Goal: Browse casually: Explore the website without a specific task or goal

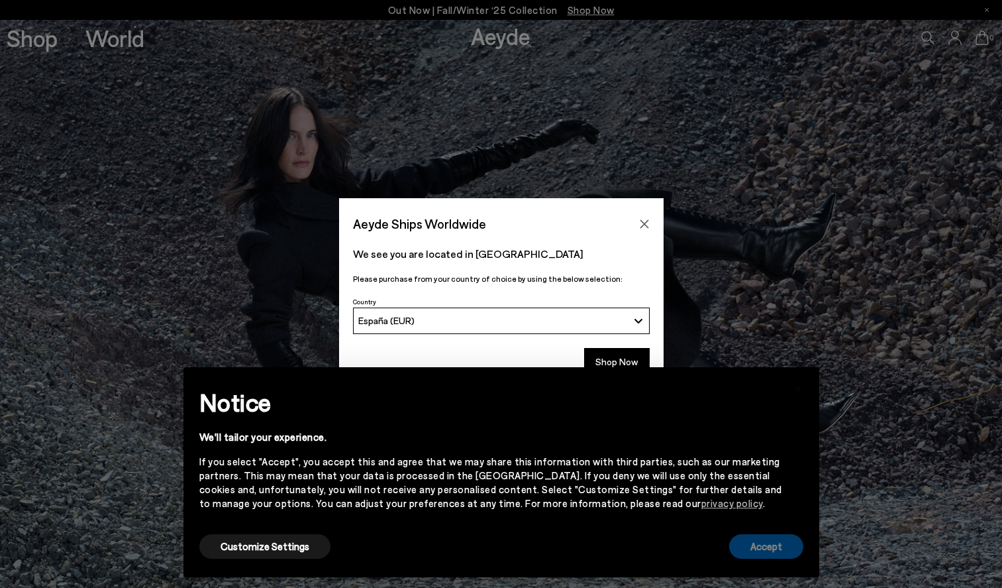
click at [771, 537] on button "Accept" at bounding box center [766, 546] width 74 height 25
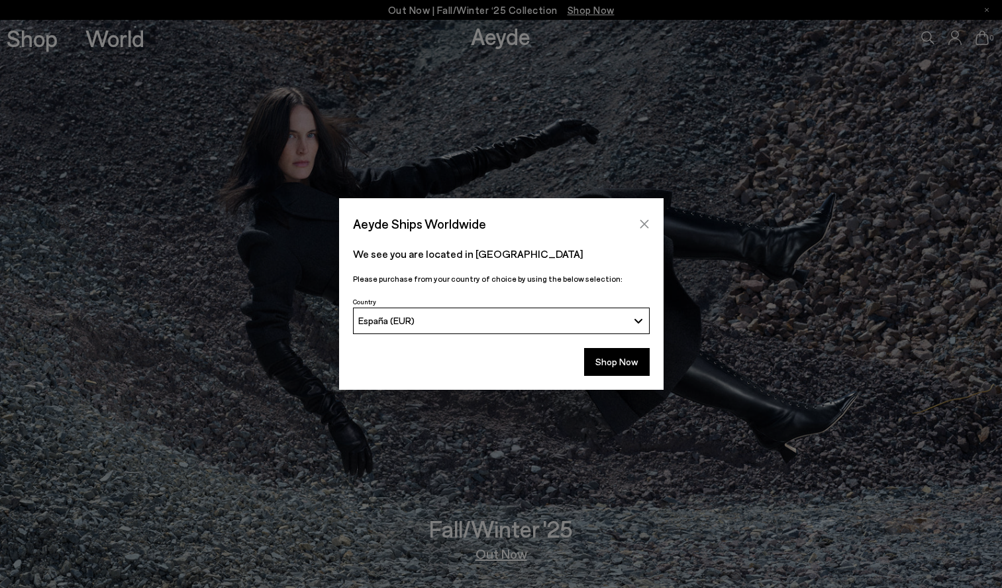
click at [647, 227] on icon "Close" at bounding box center [644, 223] width 9 height 9
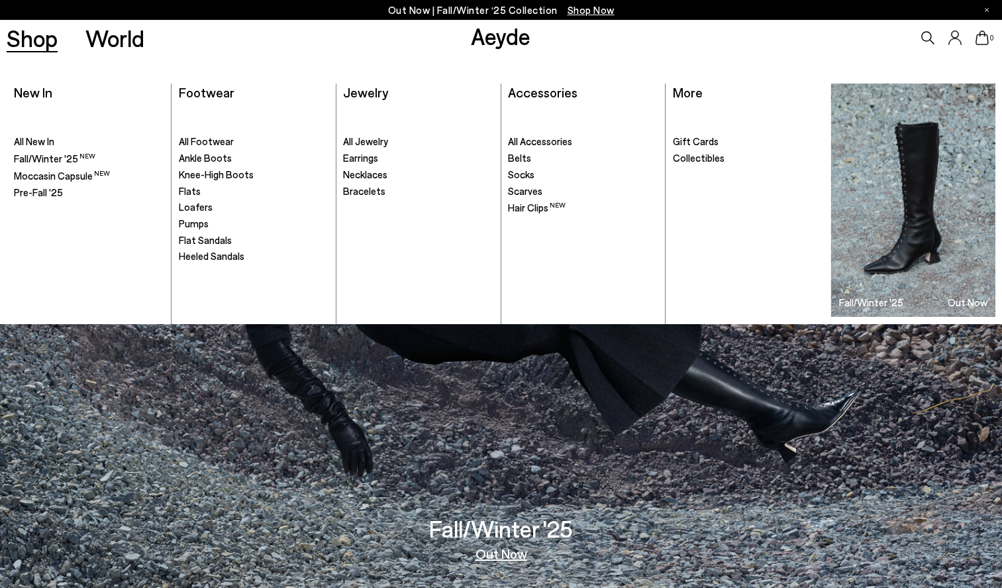
click at [40, 45] on link "Shop" at bounding box center [32, 37] width 51 height 23
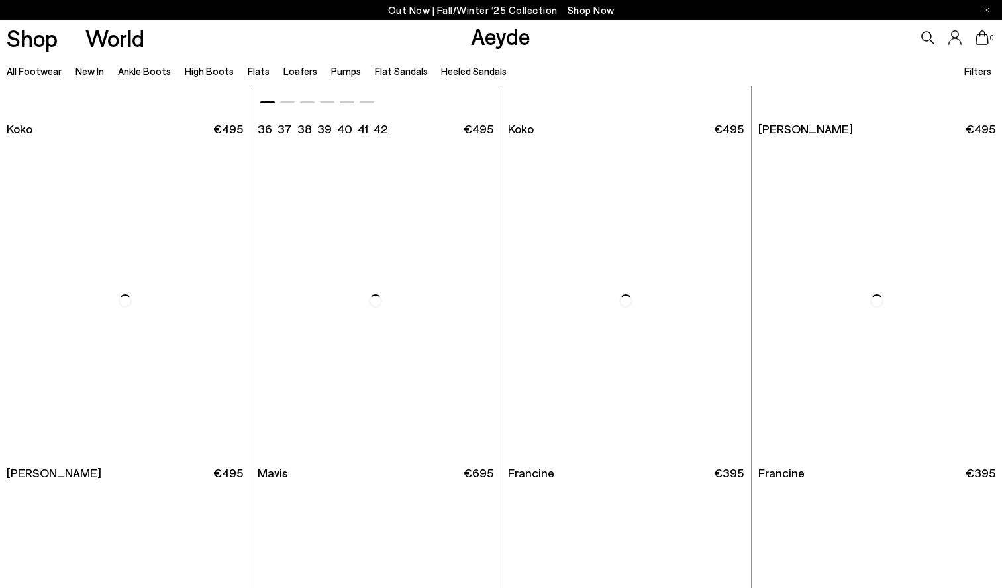
scroll to position [2016, 0]
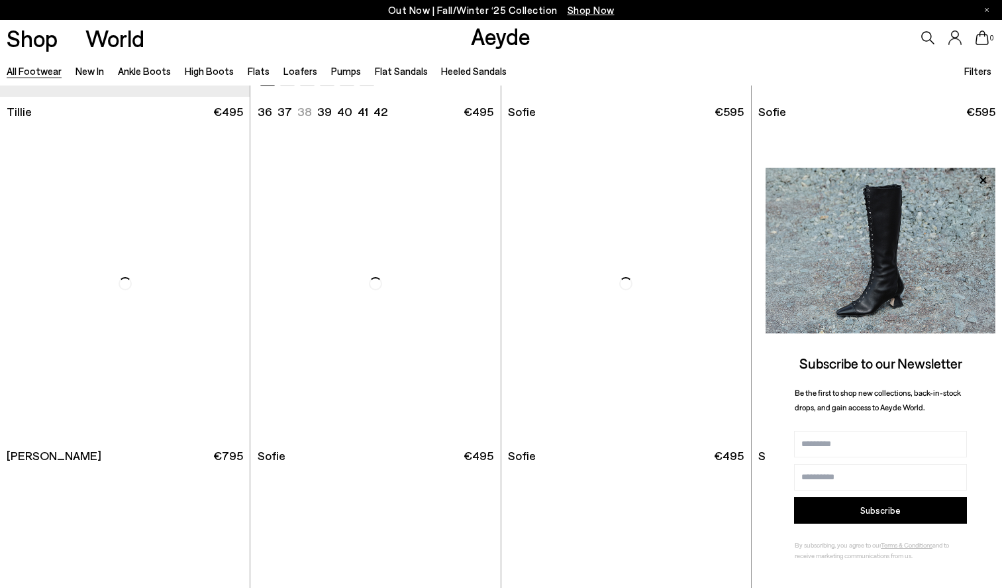
scroll to position [4089, 0]
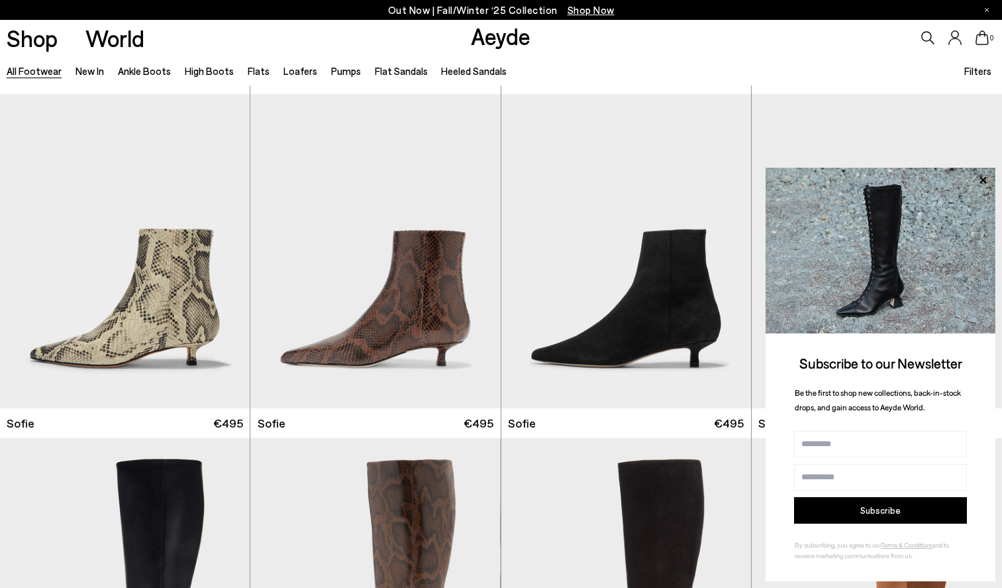
scroll to position [4438, 0]
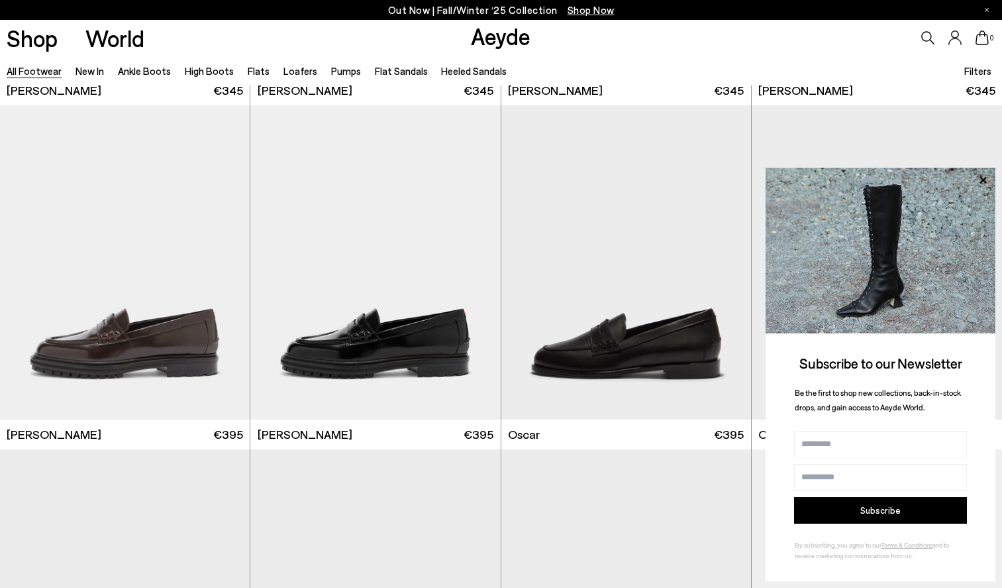
scroll to position [11686, 0]
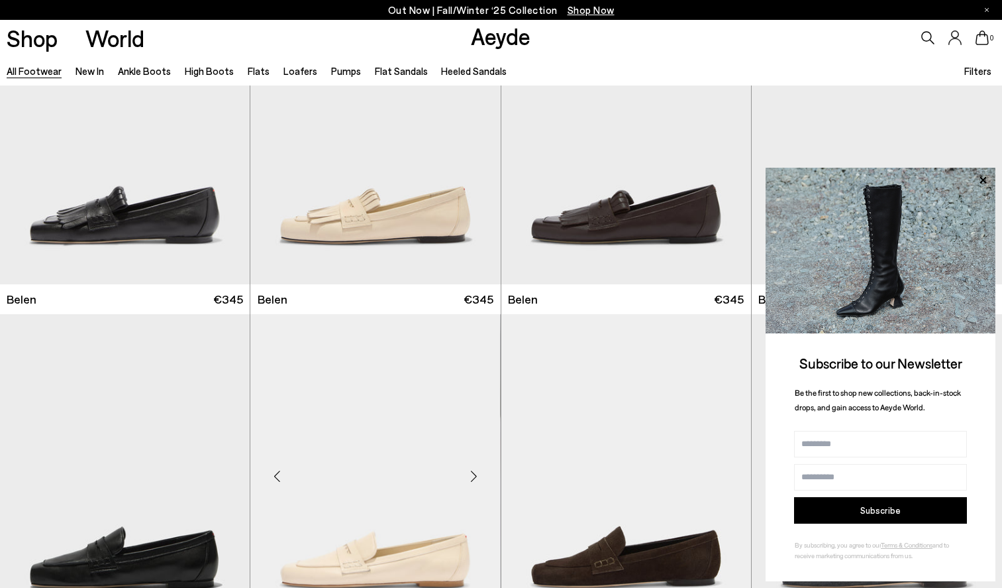
scroll to position [11120, 0]
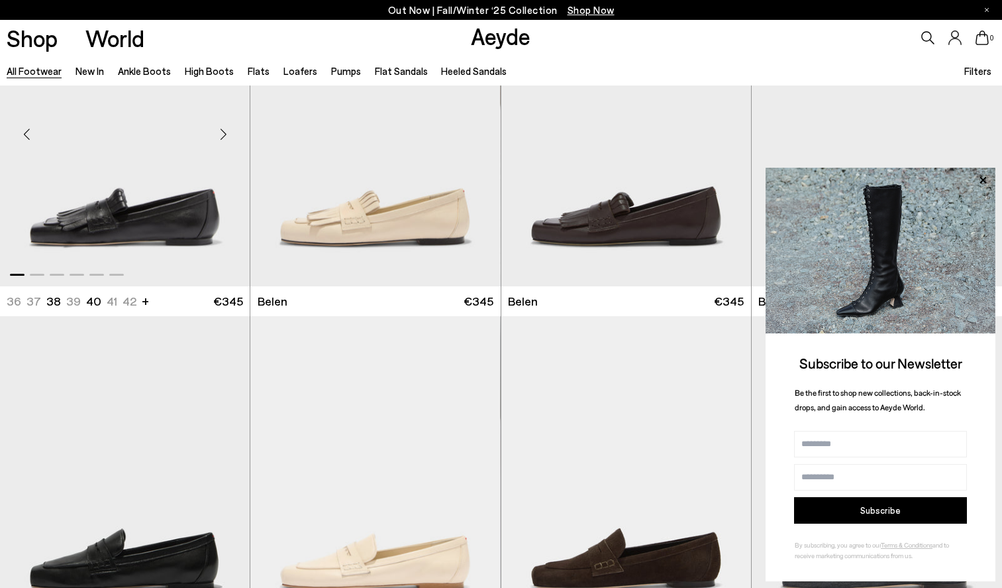
click at [219, 133] on div "Next slide" at bounding box center [223, 134] width 40 height 40
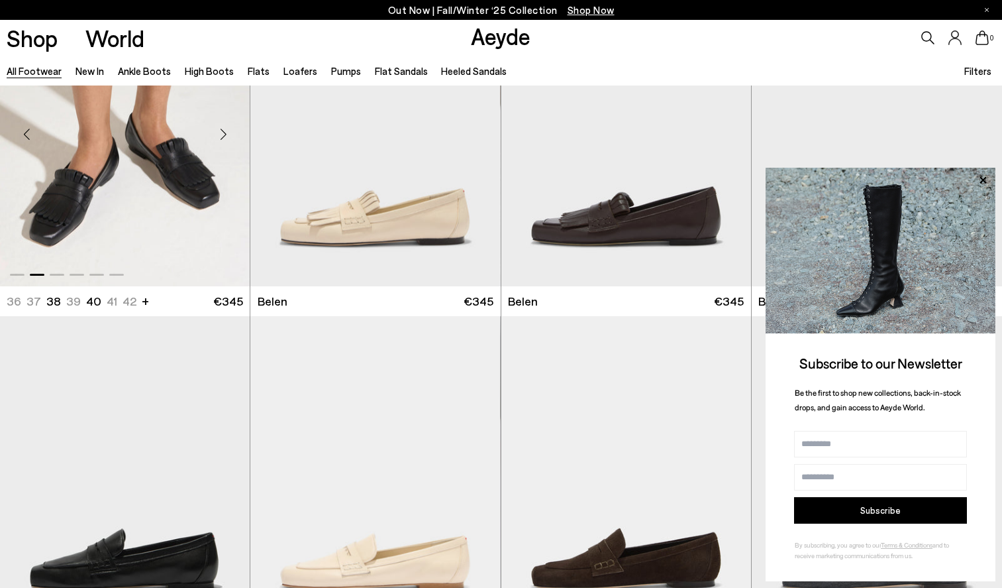
click at [221, 133] on div "Next slide" at bounding box center [223, 134] width 40 height 40
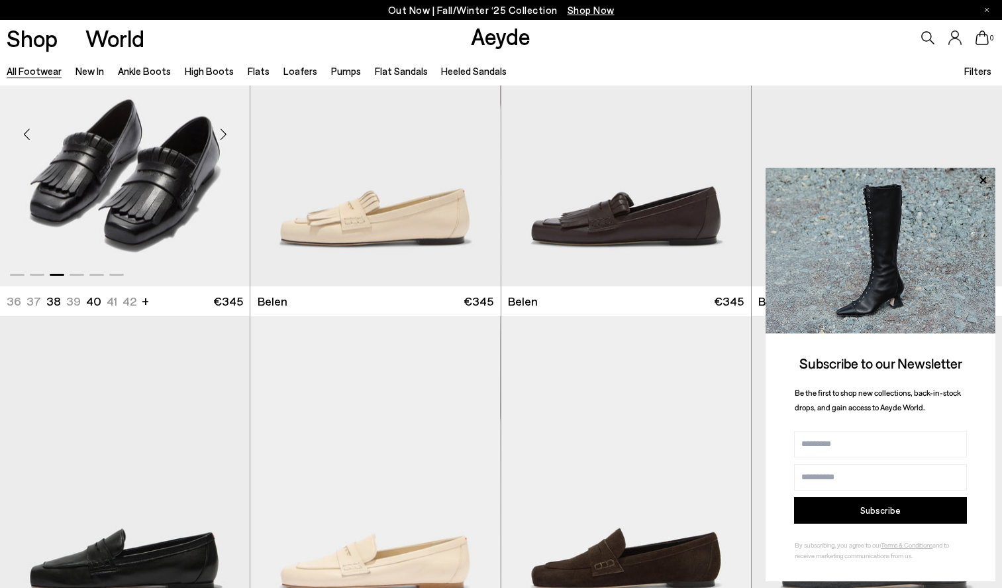
click at [221, 133] on div "Next slide" at bounding box center [223, 134] width 40 height 40
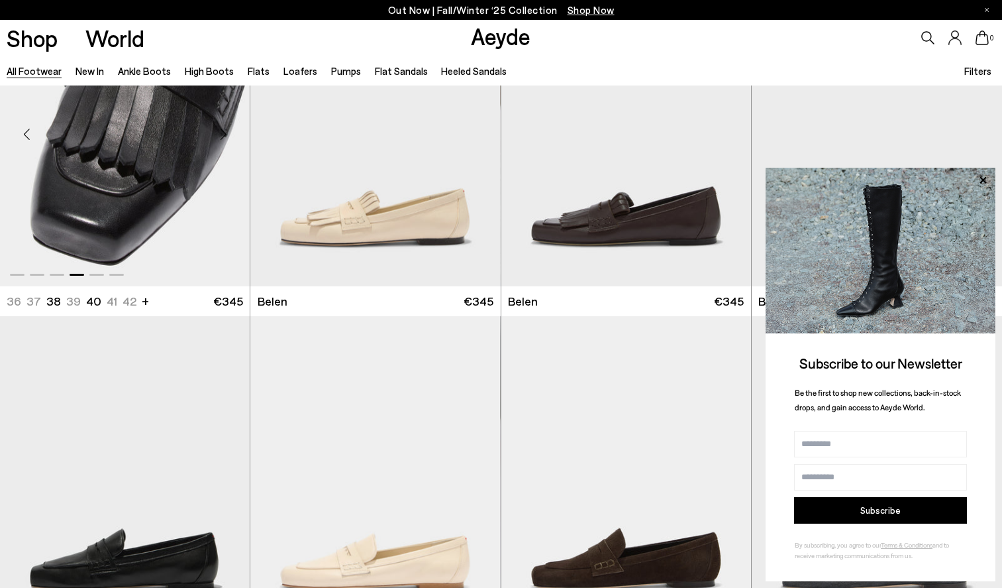
click at [221, 133] on div "Next slide" at bounding box center [223, 134] width 40 height 40
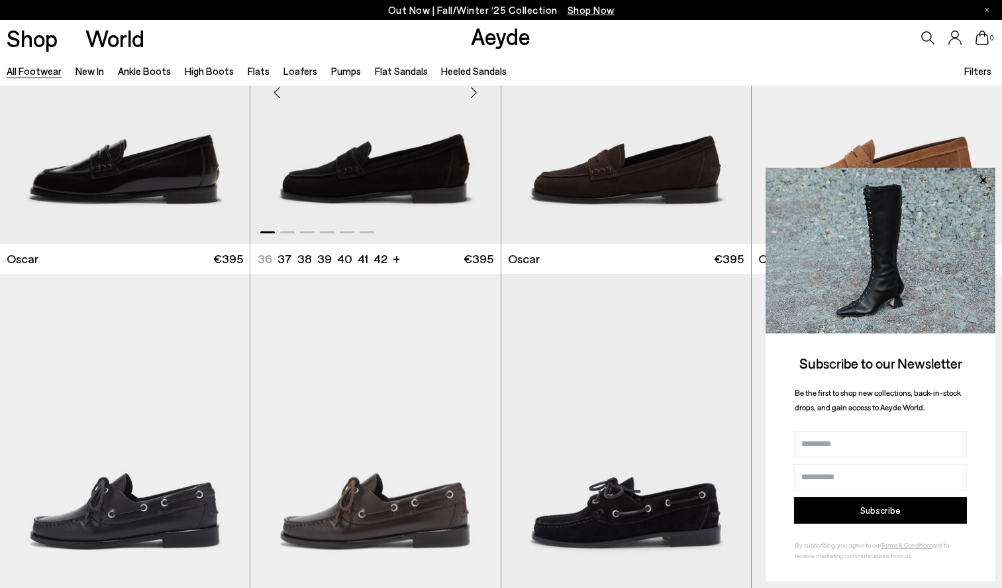
scroll to position [12195, 0]
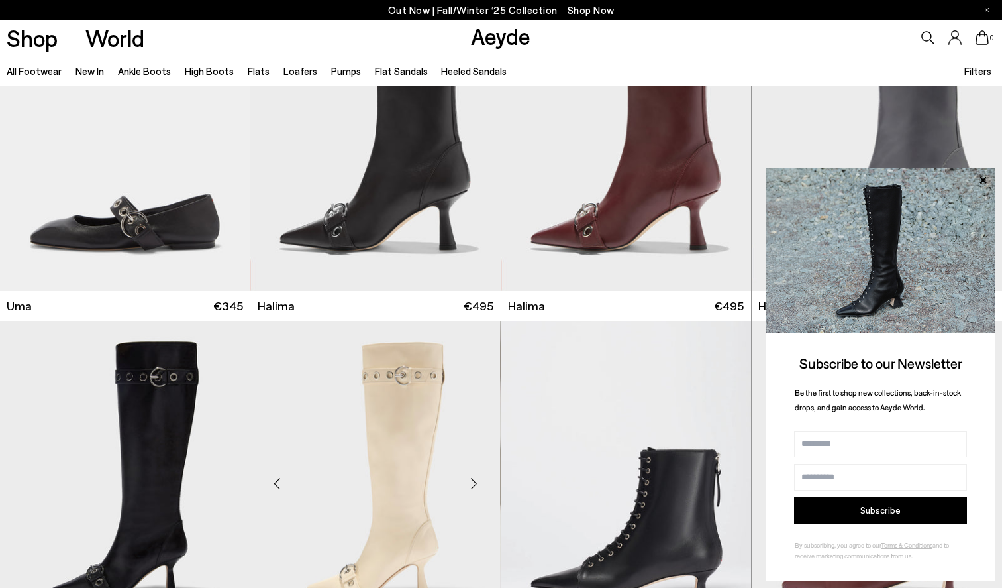
scroll to position [15588, 0]
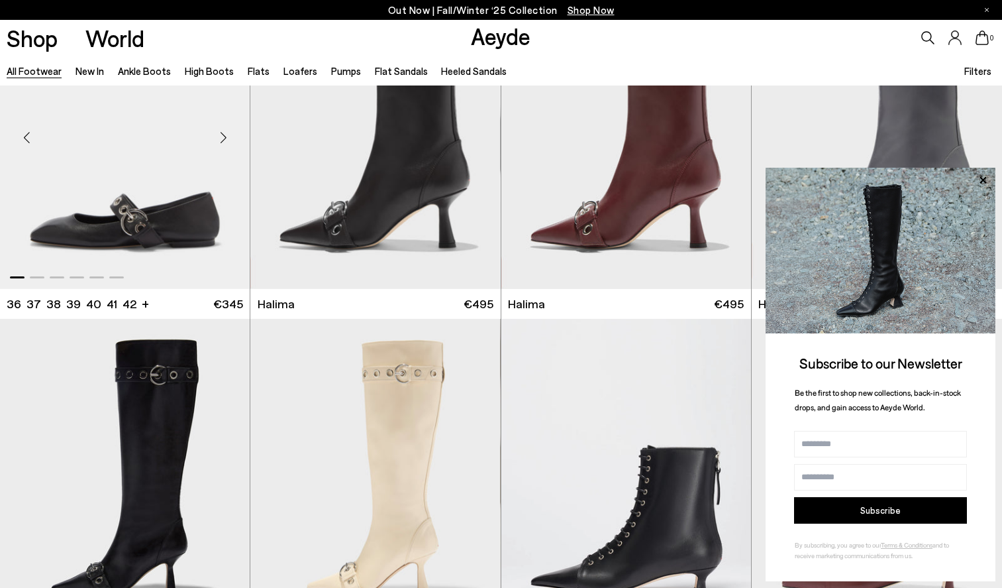
click at [227, 132] on div "Next slide" at bounding box center [223, 137] width 40 height 40
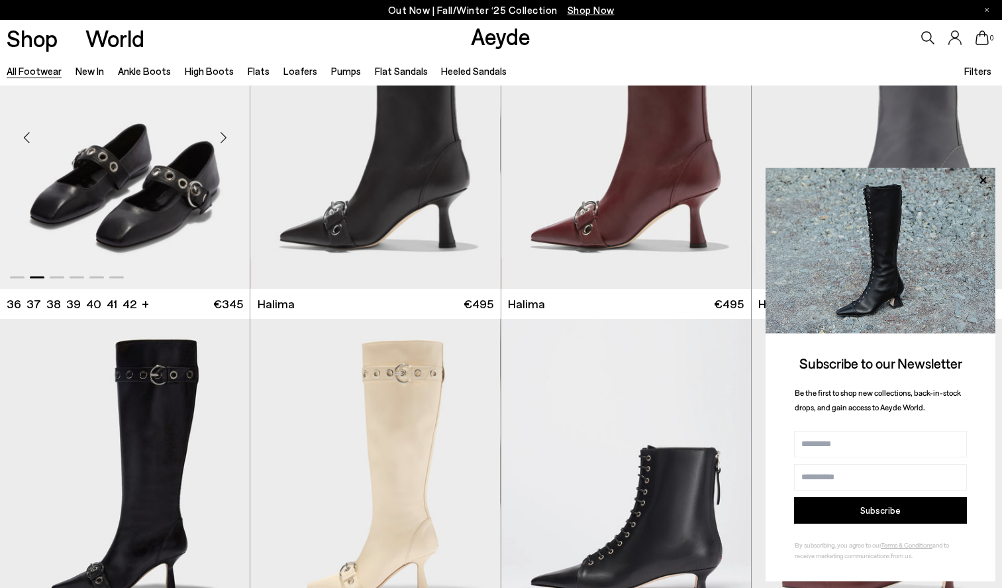
click at [227, 132] on div "Next slide" at bounding box center [223, 137] width 40 height 40
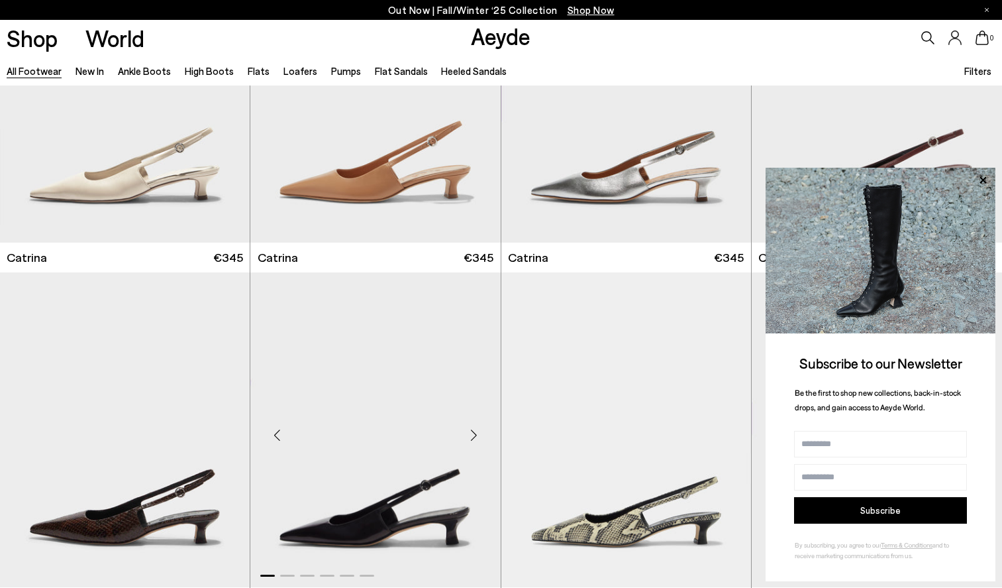
scroll to position [20877, 1]
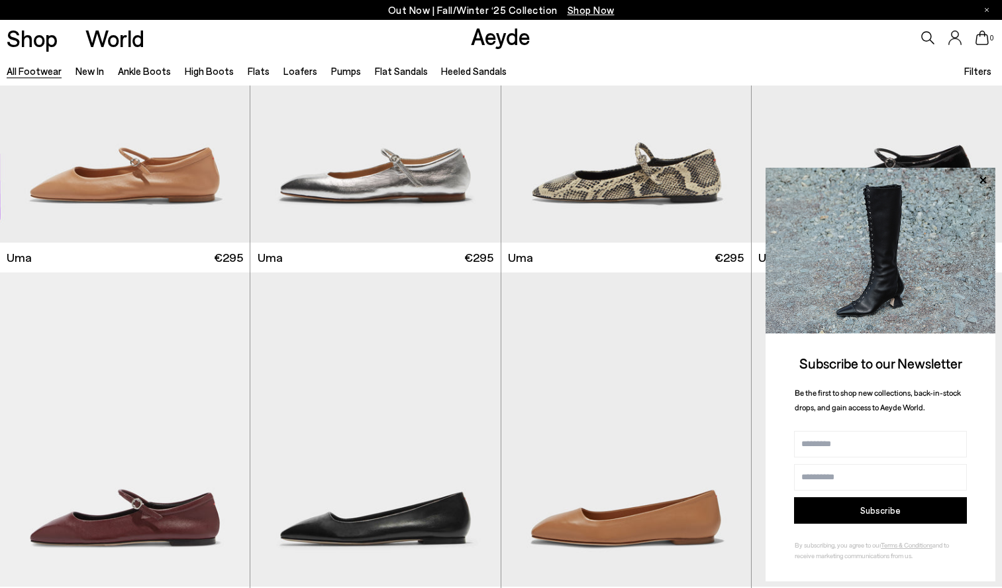
scroll to position [22171, 0]
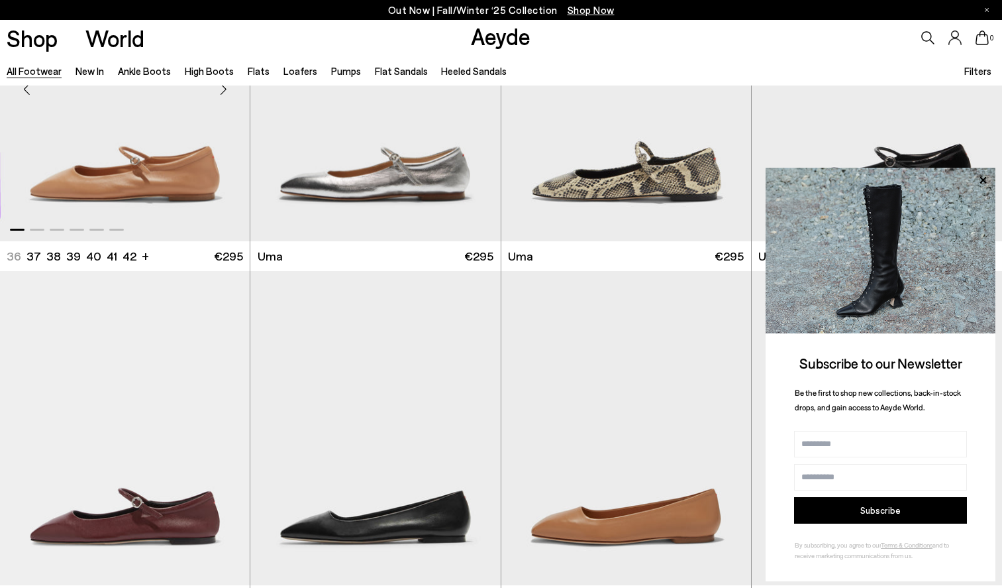
click at [223, 97] on div "Next slide" at bounding box center [223, 89] width 40 height 40
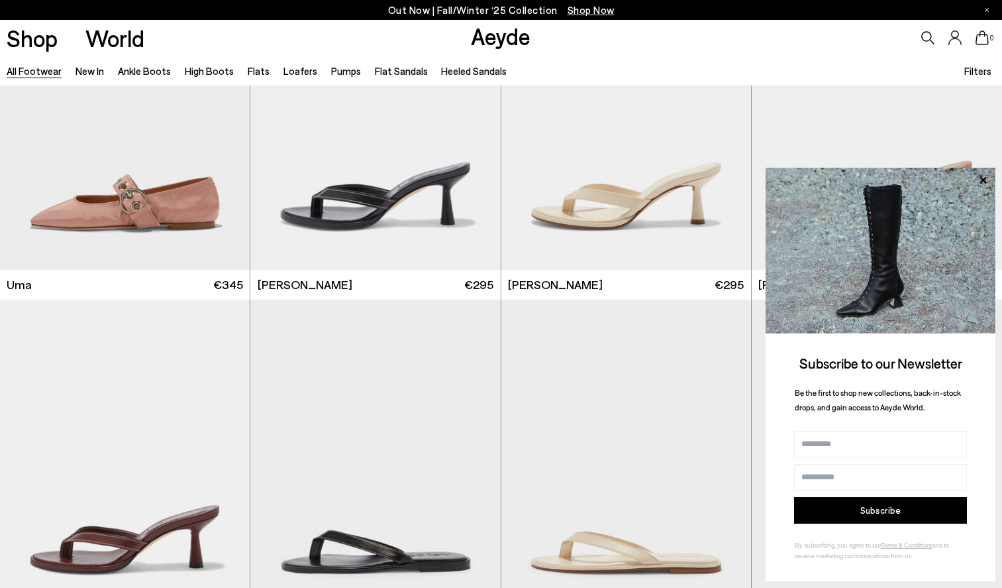
scroll to position [25584, 0]
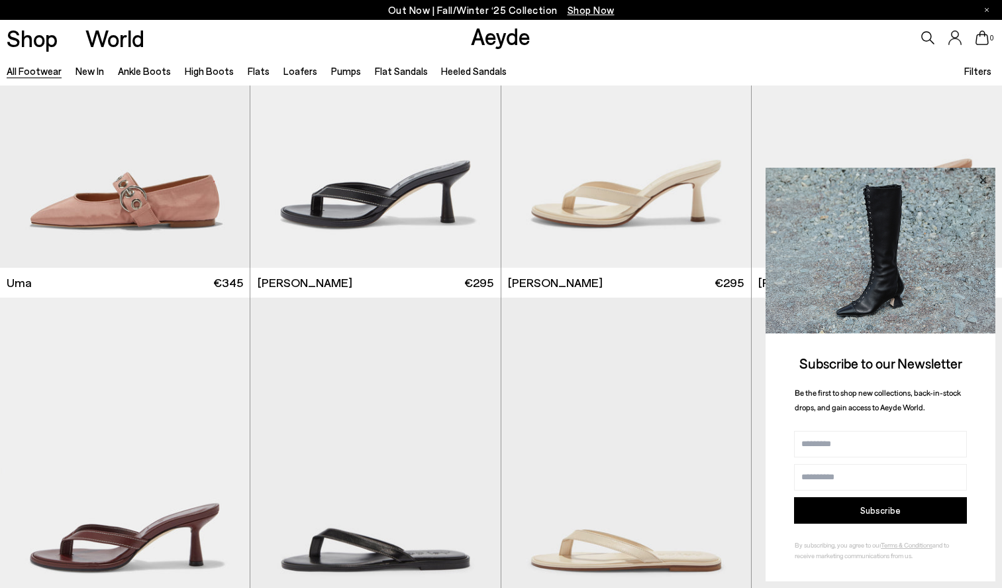
click at [984, 179] on icon at bounding box center [982, 180] width 17 height 17
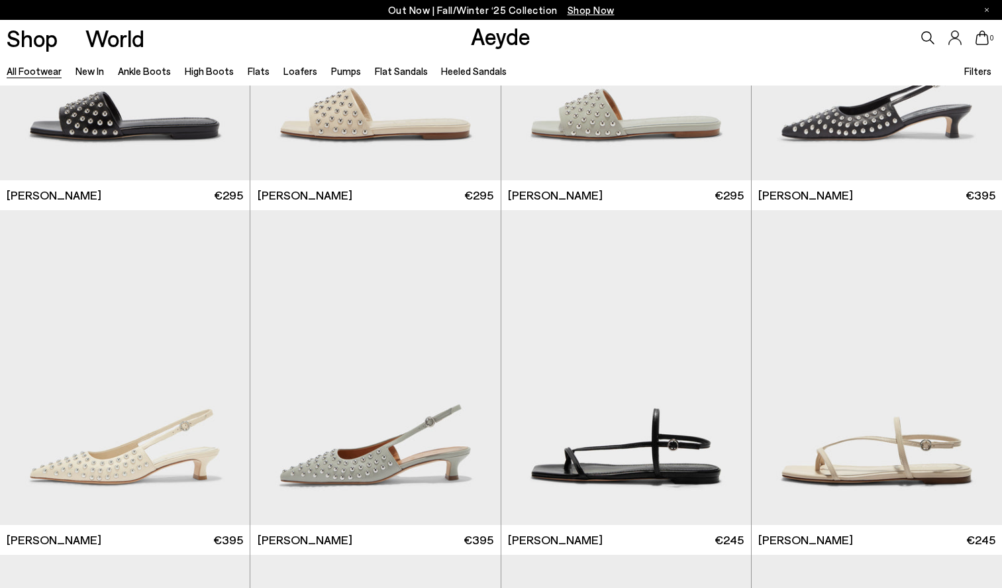
scroll to position [26754, 0]
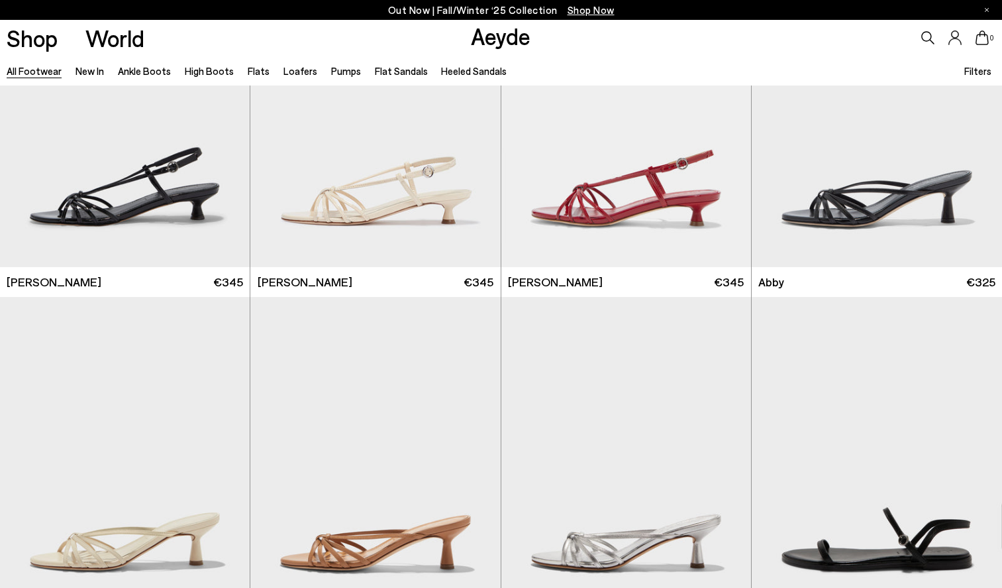
scroll to position [28698, 0]
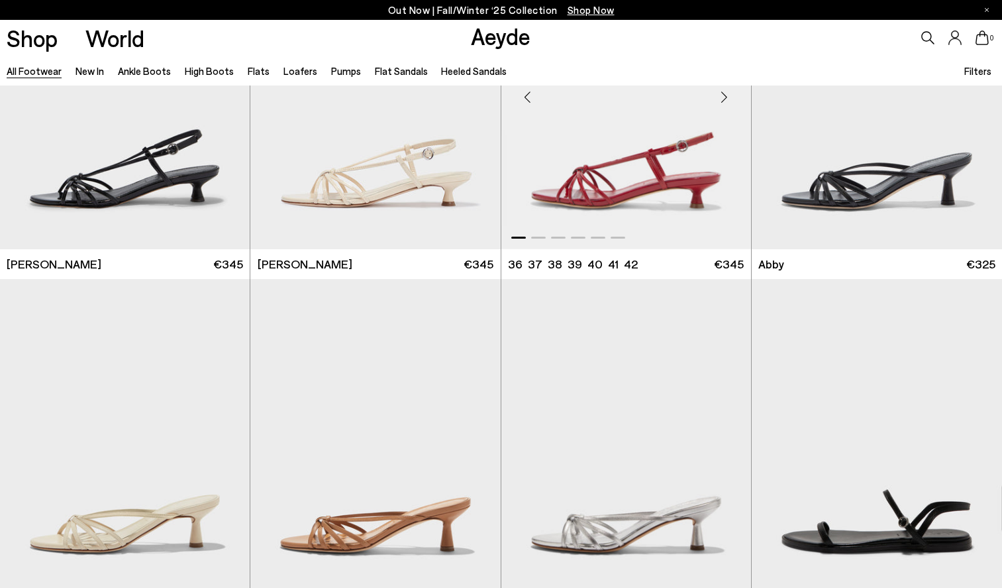
click at [661, 186] on img "1 / 6" at bounding box center [626, 92] width 250 height 314
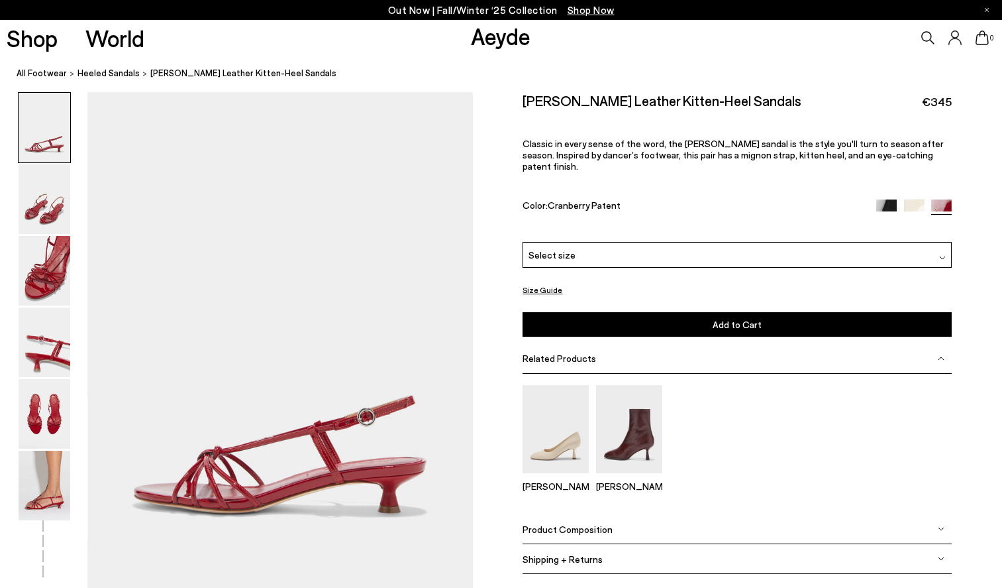
click at [888, 199] on img at bounding box center [886, 209] width 21 height 21
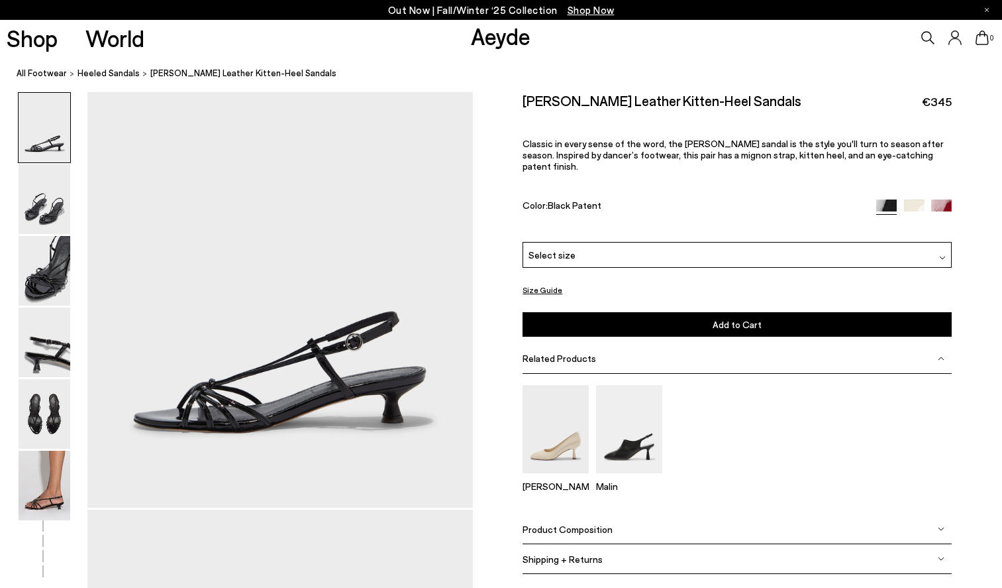
scroll to position [87, 0]
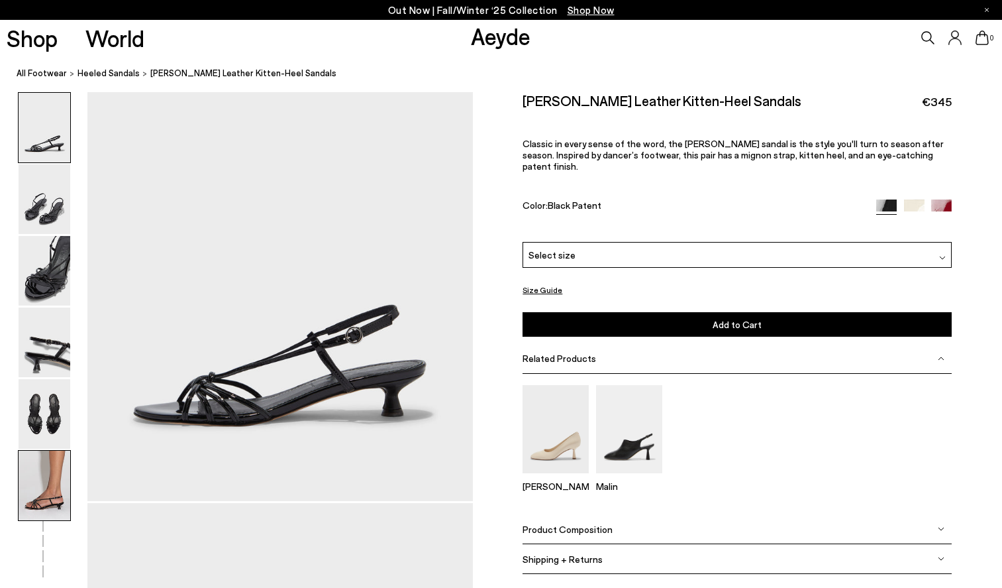
click at [52, 489] on img at bounding box center [45, 485] width 52 height 70
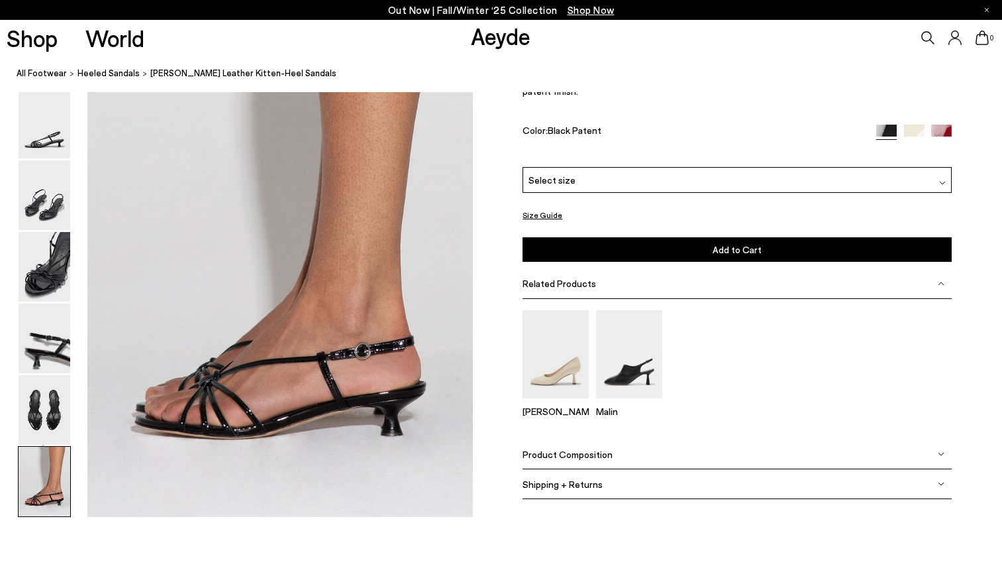
scroll to position [2652, 0]
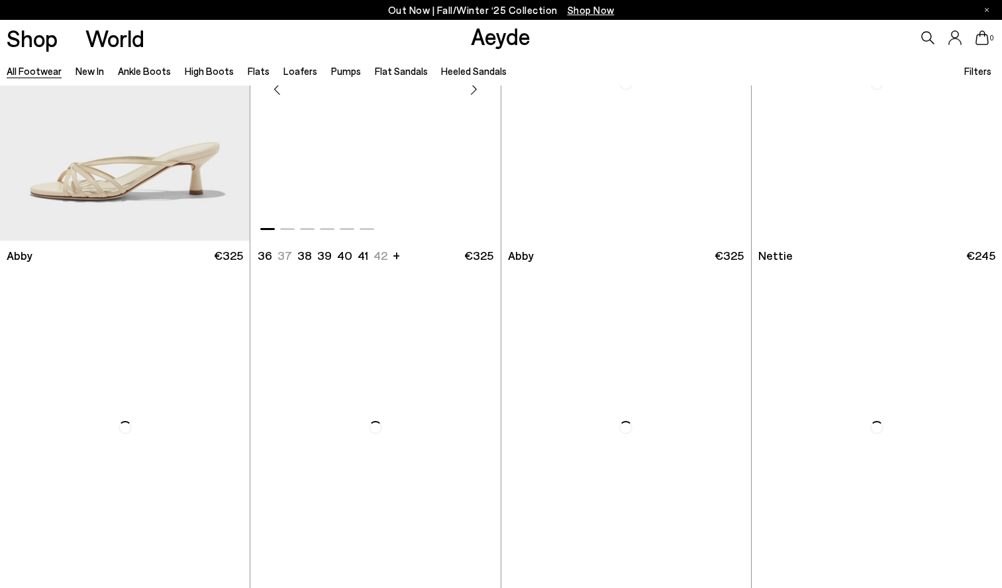
scroll to position [29070, 0]
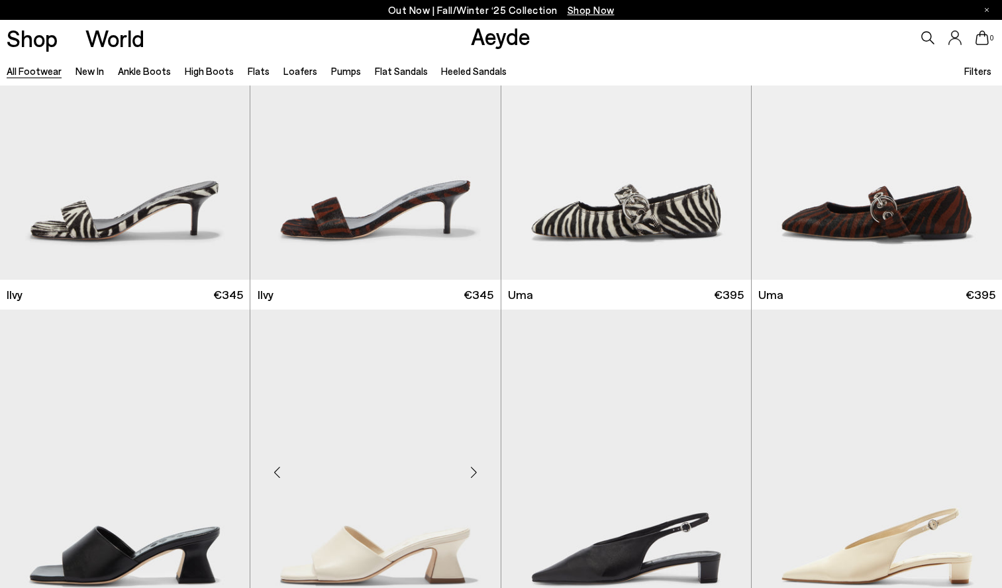
scroll to position [30075, 0]
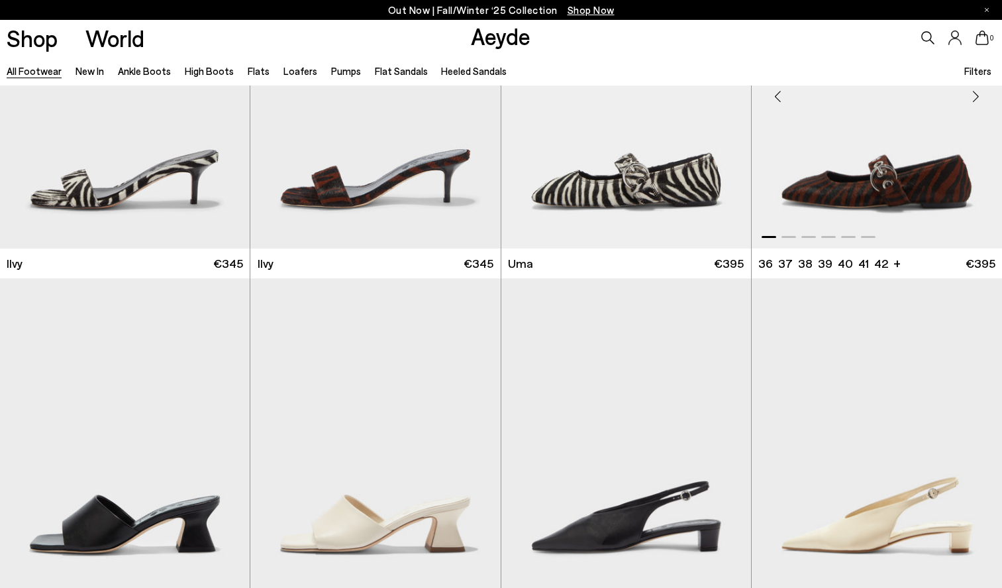
click at [976, 102] on div "Next slide" at bounding box center [976, 97] width 40 height 40
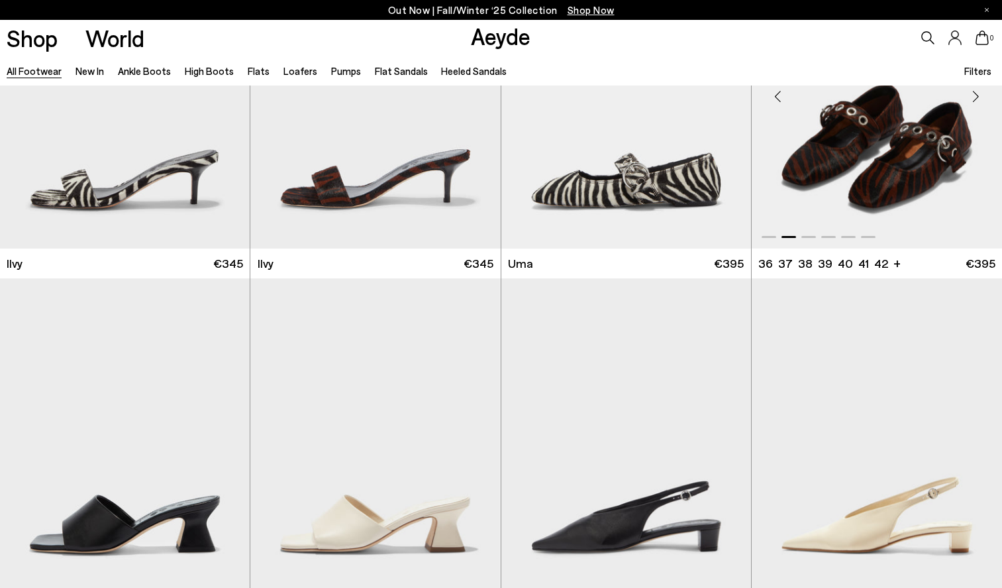
click at [976, 102] on div "Next slide" at bounding box center [976, 97] width 40 height 40
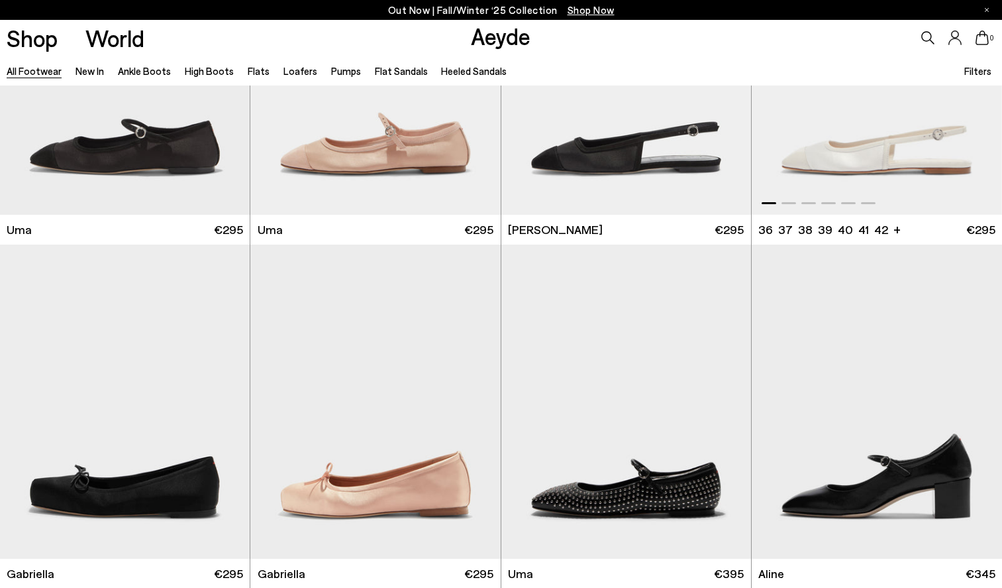
scroll to position [30798, 0]
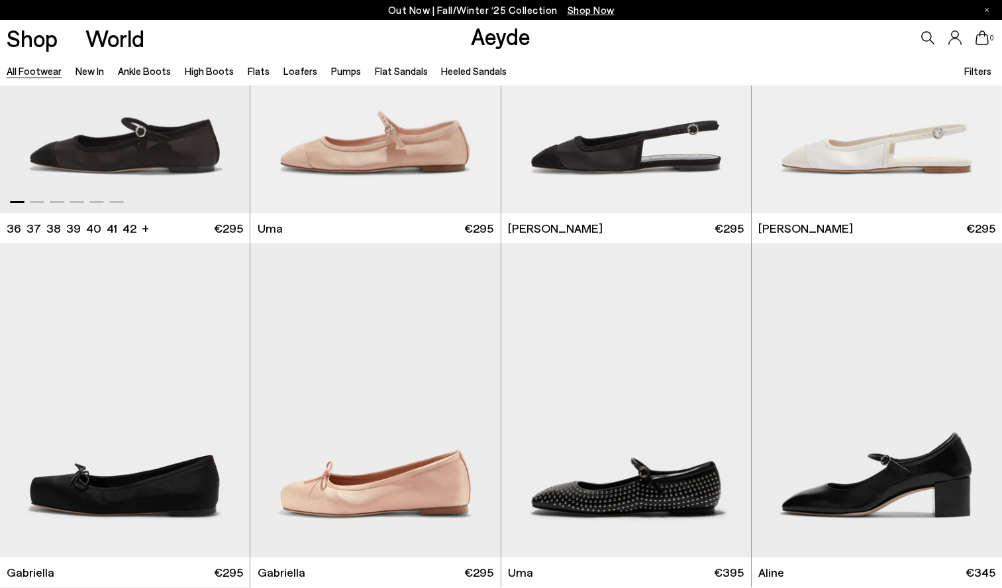
click at [178, 138] on img "1 / 6" at bounding box center [125, 56] width 250 height 314
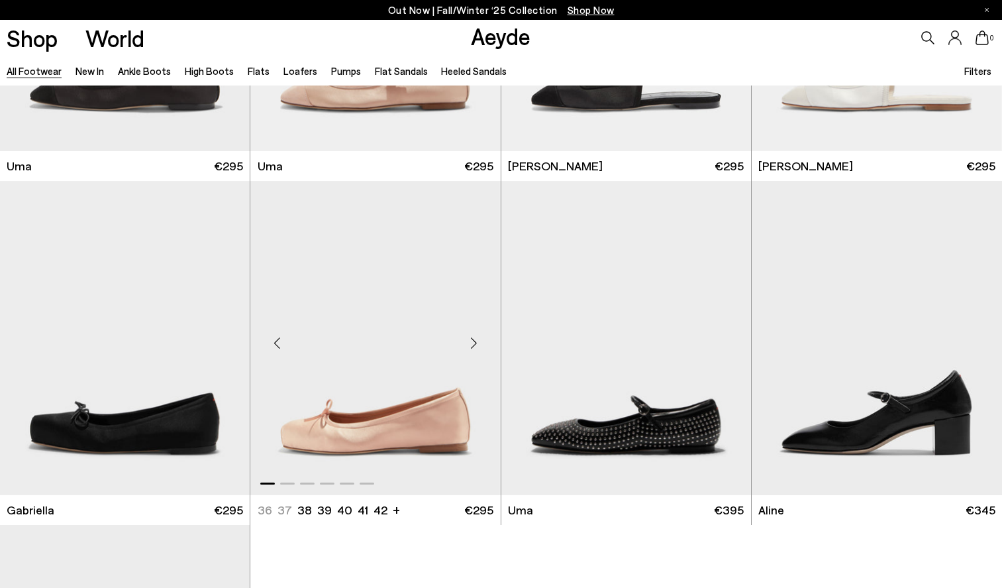
scroll to position [30861, 0]
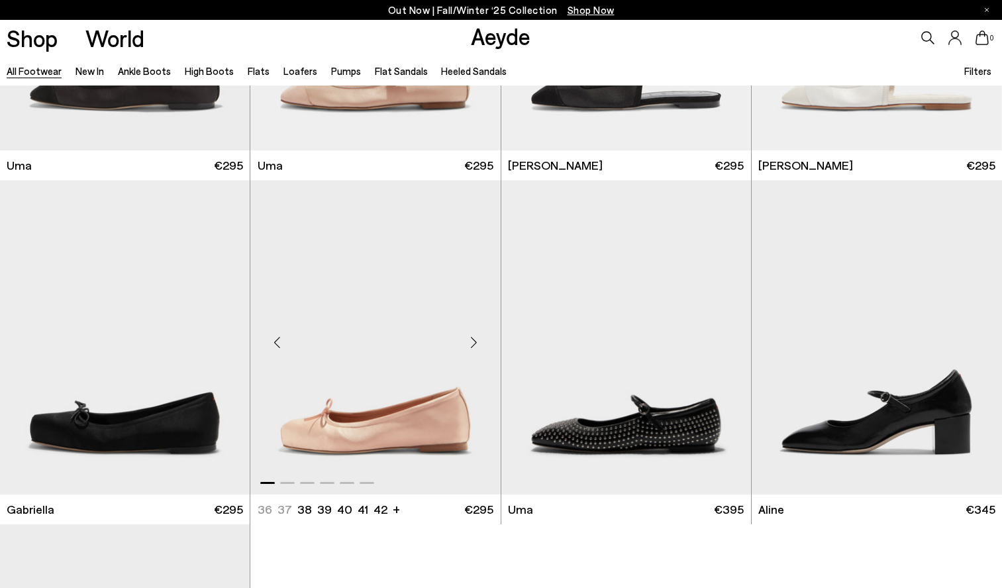
click at [425, 436] on img "1 / 6" at bounding box center [375, 337] width 250 height 314
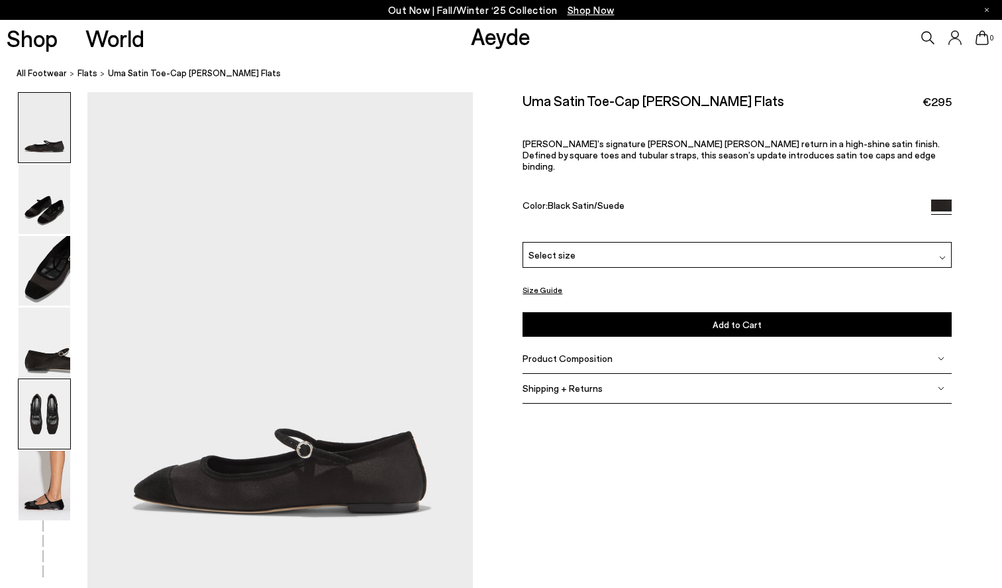
click at [53, 410] on img at bounding box center [45, 414] width 52 height 70
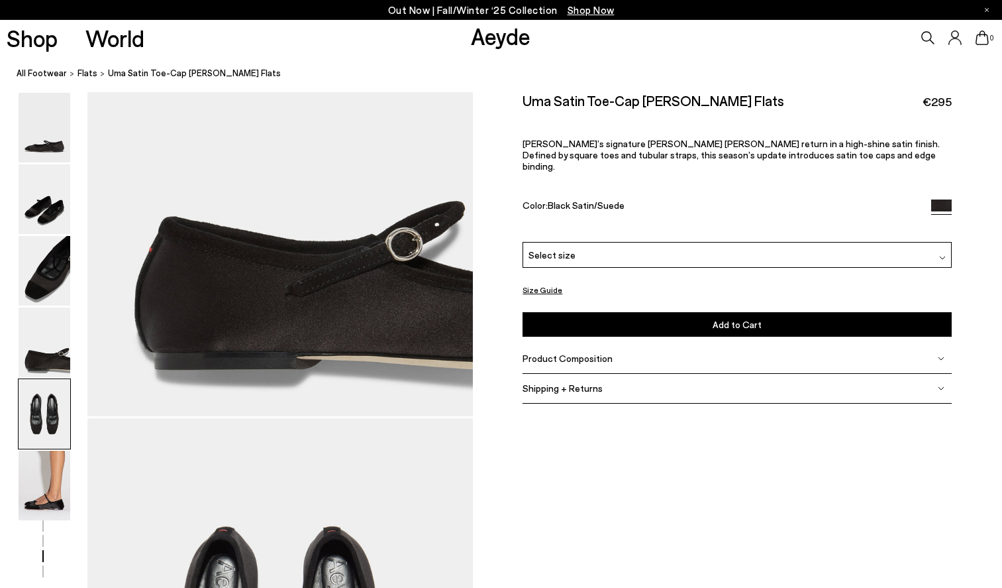
scroll to position [2045, 0]
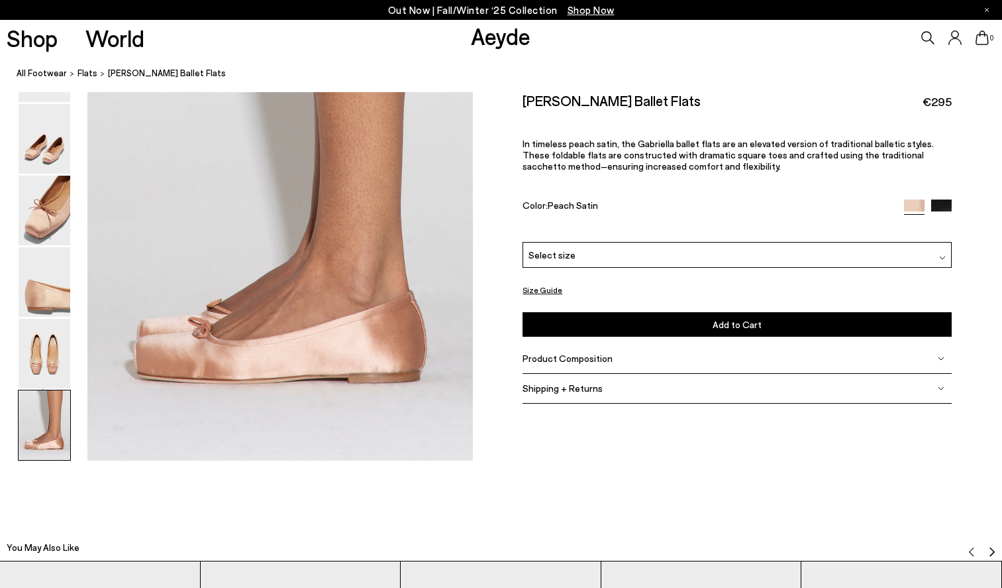
scroll to position [2645, 0]
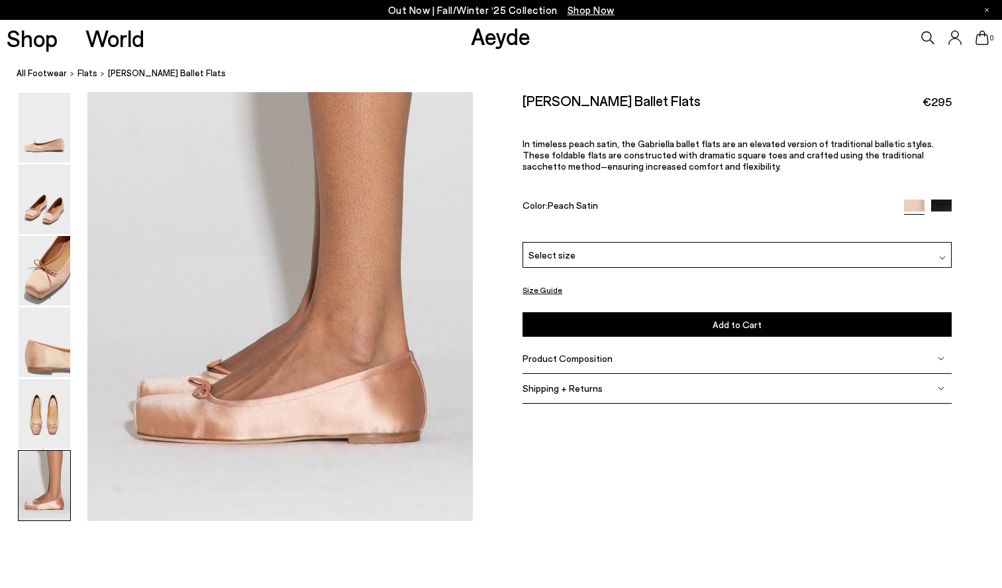
click at [943, 202] on img at bounding box center [941, 209] width 21 height 21
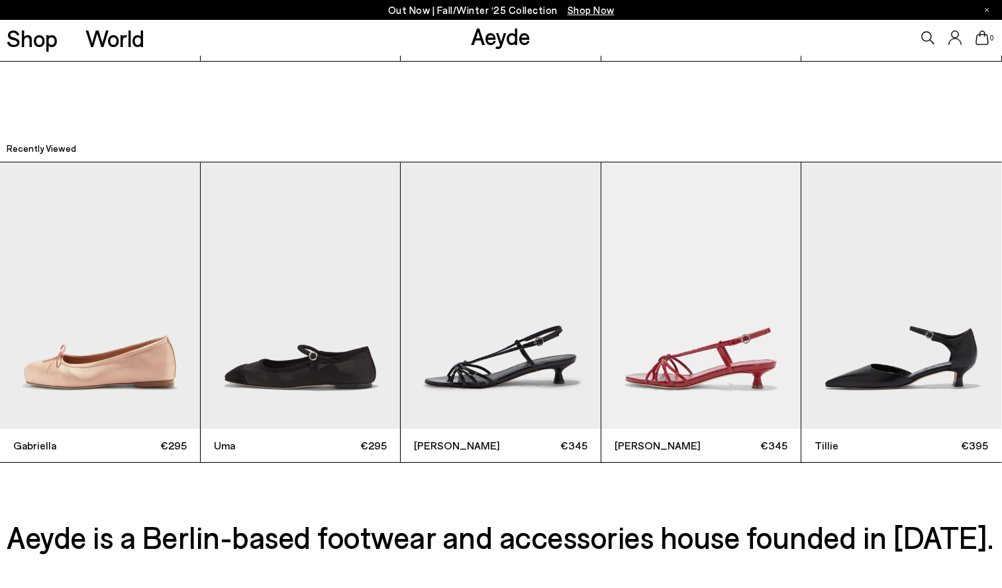
scroll to position [3912, 0]
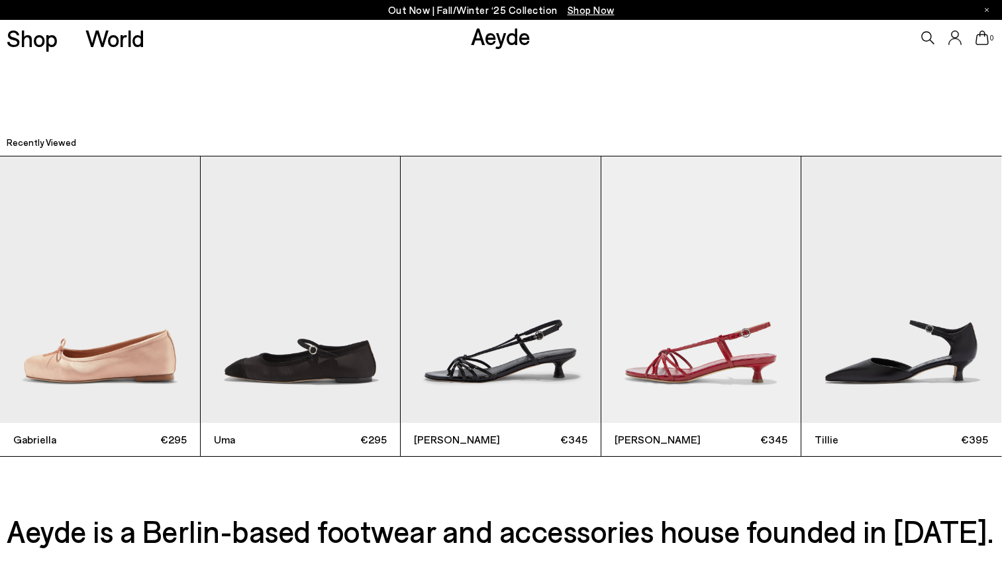
click at [334, 370] on img "2 / 5" at bounding box center [301, 289] width 200 height 266
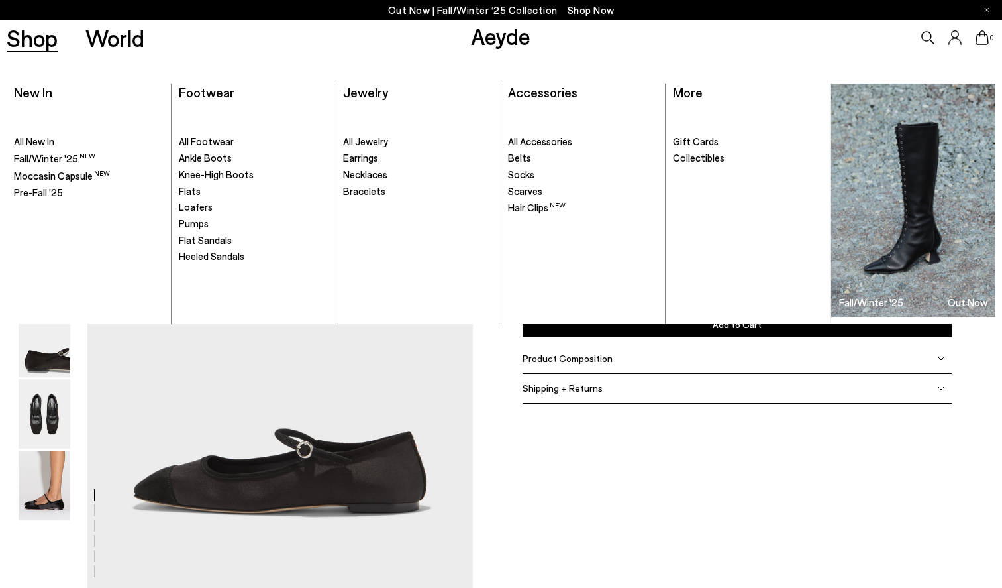
click at [40, 43] on link "Shop" at bounding box center [32, 37] width 51 height 23
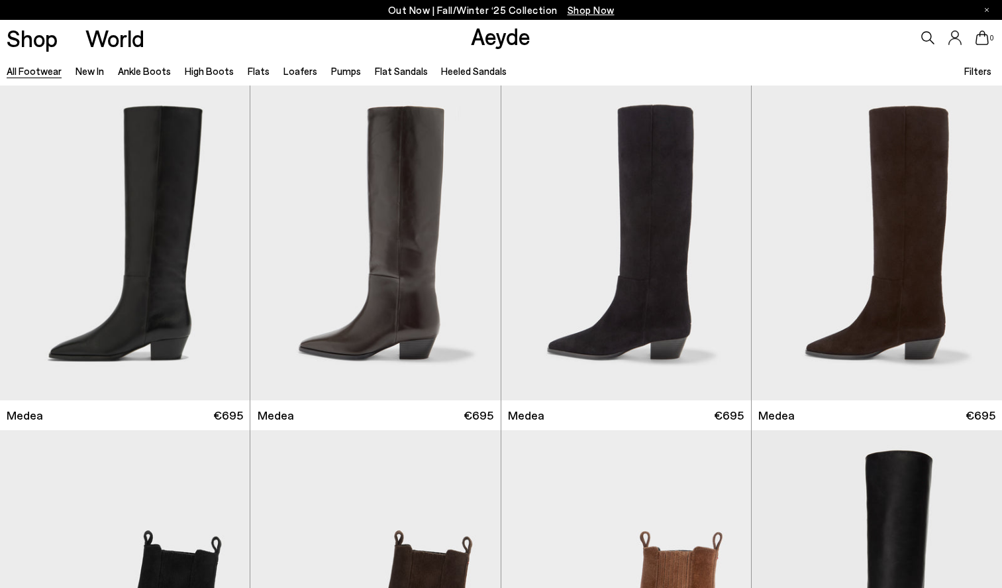
click at [41, 74] on link "All Footwear" at bounding box center [34, 71] width 55 height 12
click at [403, 73] on link "Flat Sandals" at bounding box center [401, 71] width 53 height 12
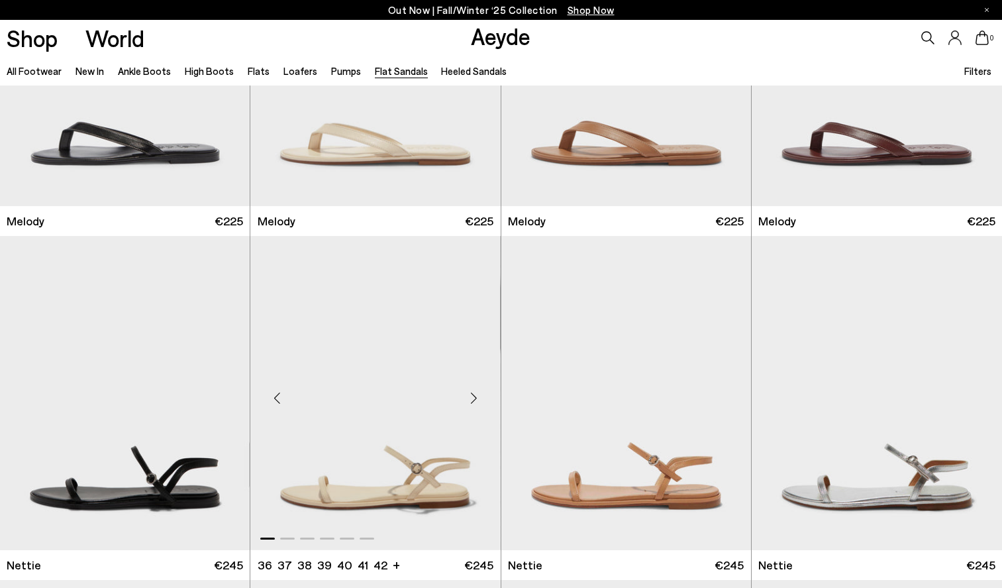
scroll to position [194, 0]
click at [469, 395] on div "Next slide" at bounding box center [474, 398] width 40 height 40
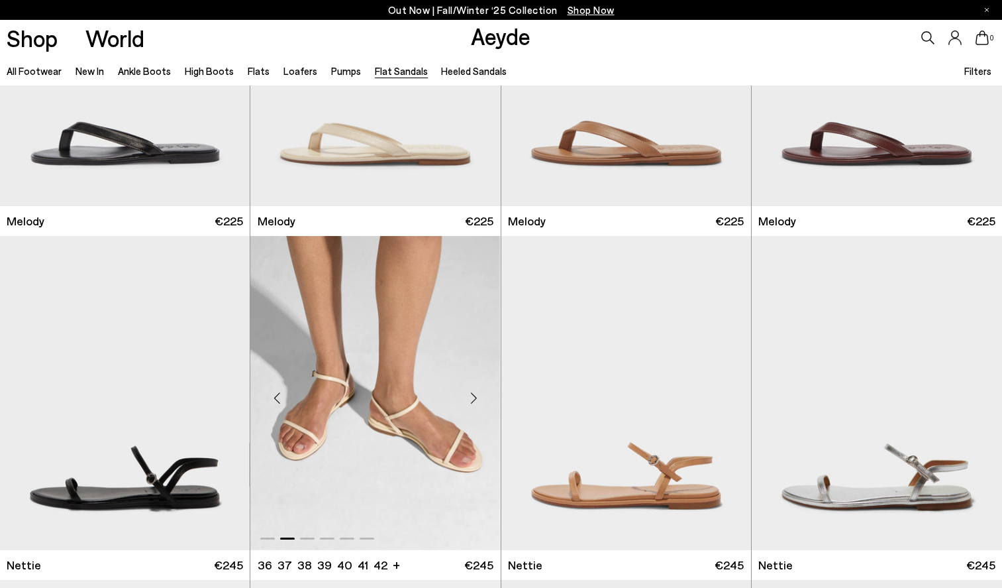
click at [469, 395] on div "Next slide" at bounding box center [474, 398] width 40 height 40
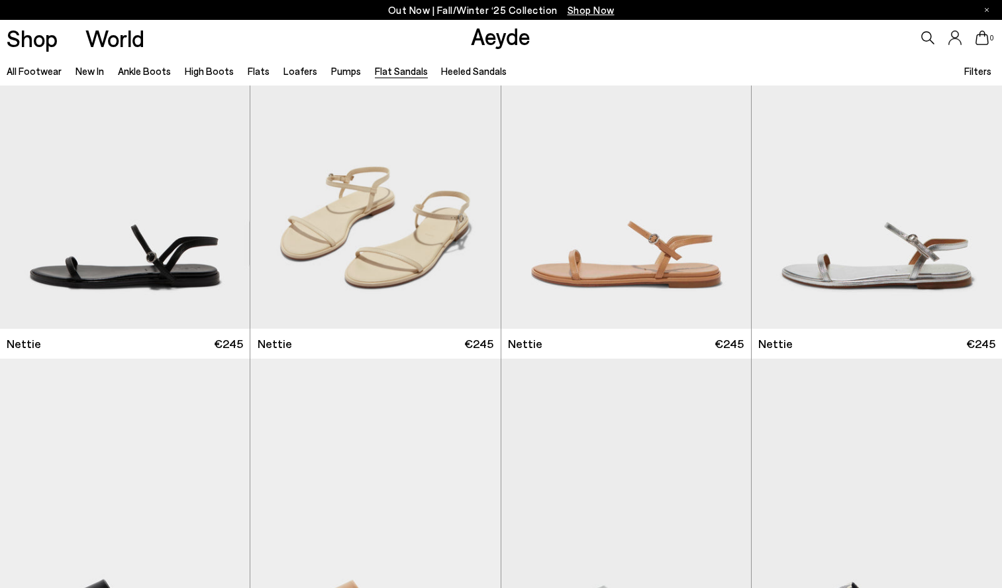
scroll to position [364, 0]
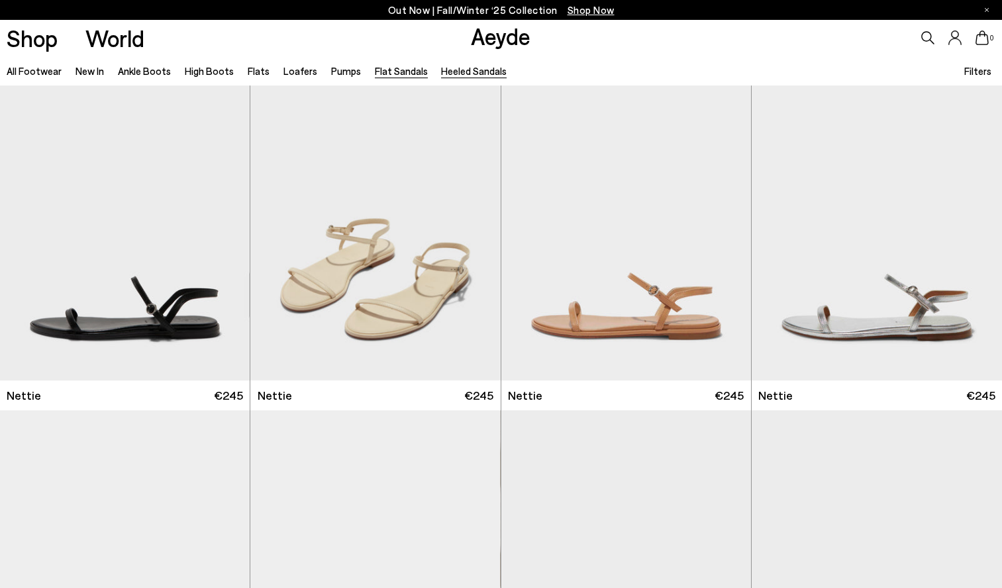
click at [458, 72] on link "Heeled Sandals" at bounding box center [474, 71] width 66 height 12
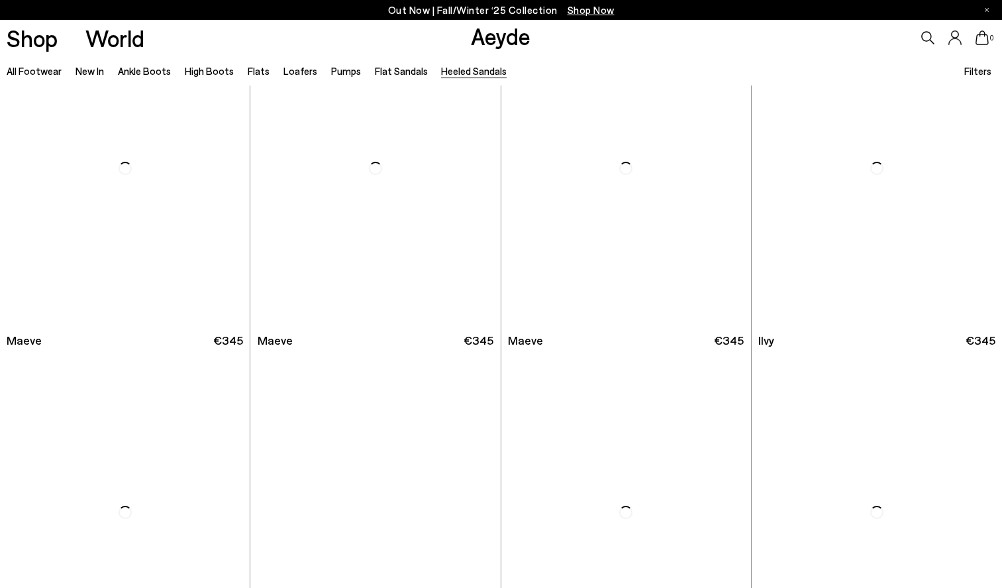
scroll to position [1502, 0]
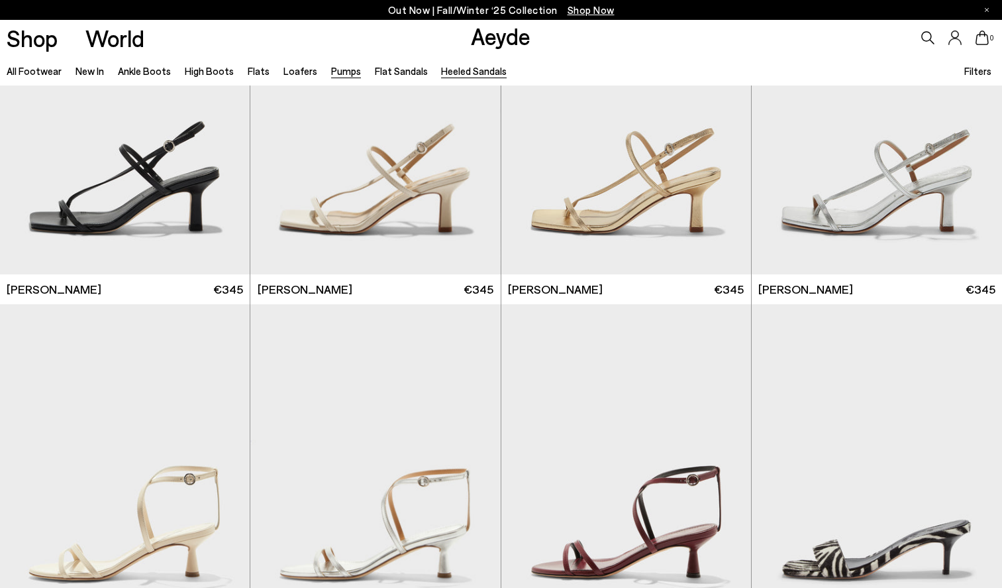
click at [331, 71] on link "Pumps" at bounding box center [346, 71] width 30 height 12
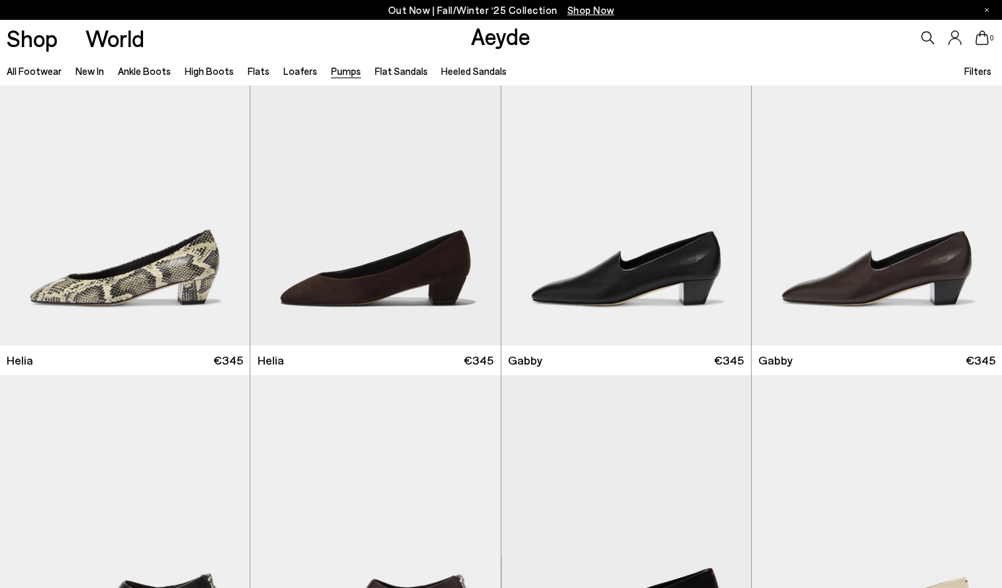
scroll to position [1125, 0]
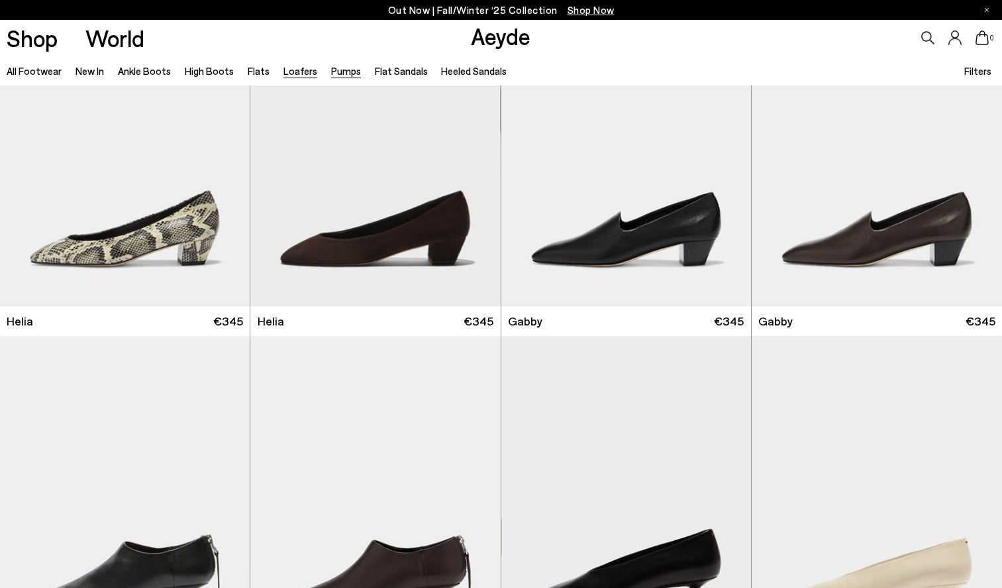
click at [293, 72] on link "Loafers" at bounding box center [300, 71] width 34 height 12
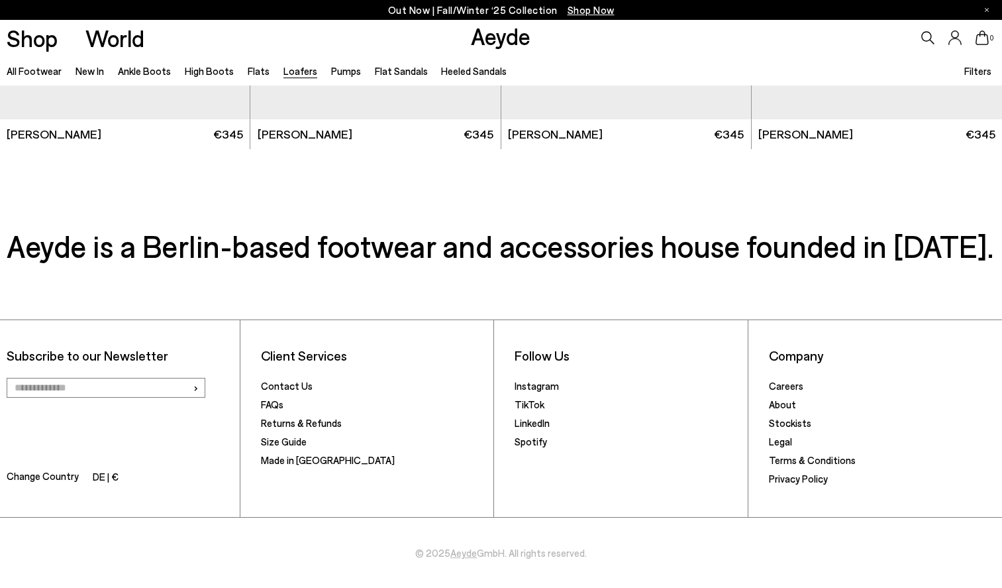
scroll to position [2688, 0]
click at [253, 71] on link "Flats" at bounding box center [259, 71] width 22 height 12
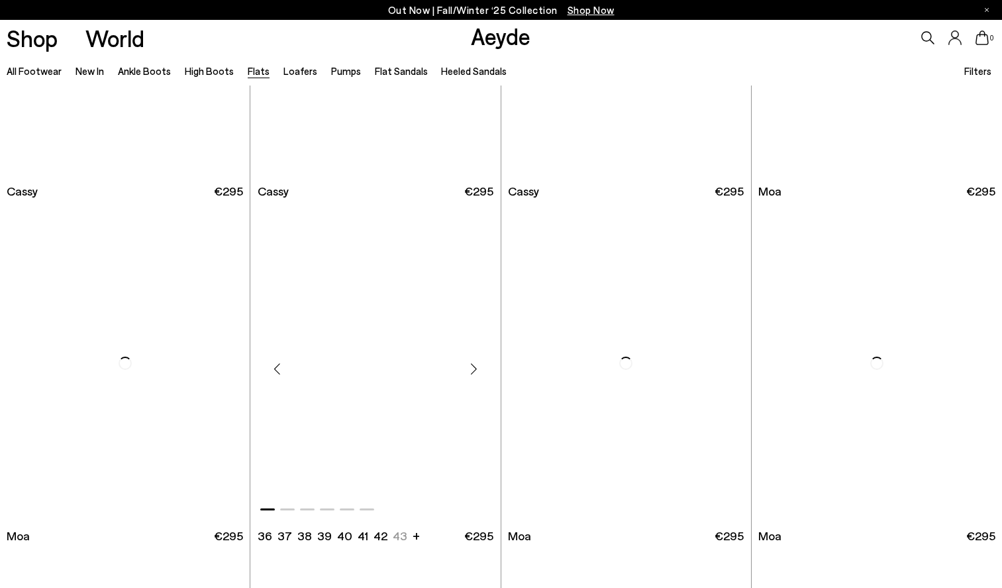
scroll to position [2498, 1]
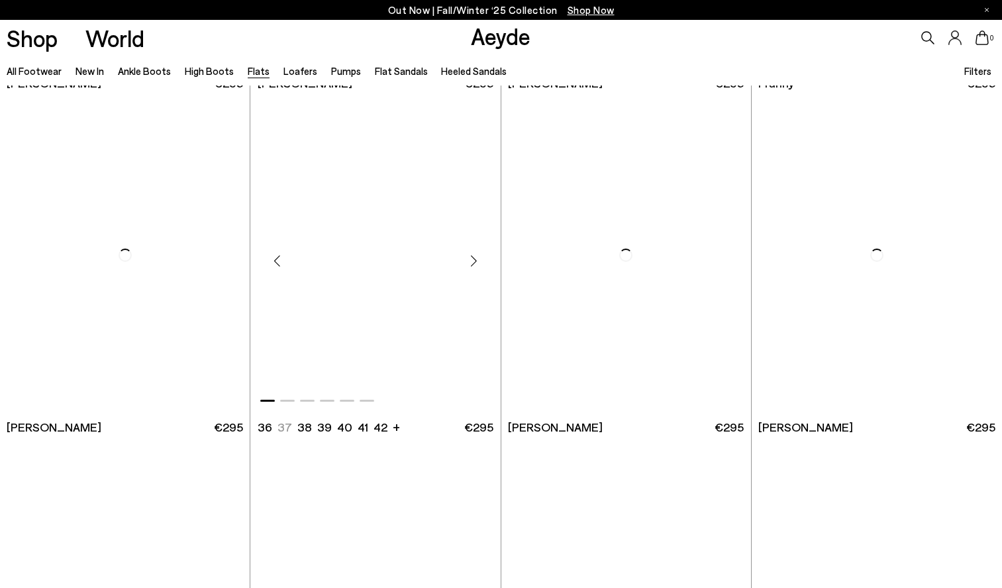
scroll to position [4489, 1]
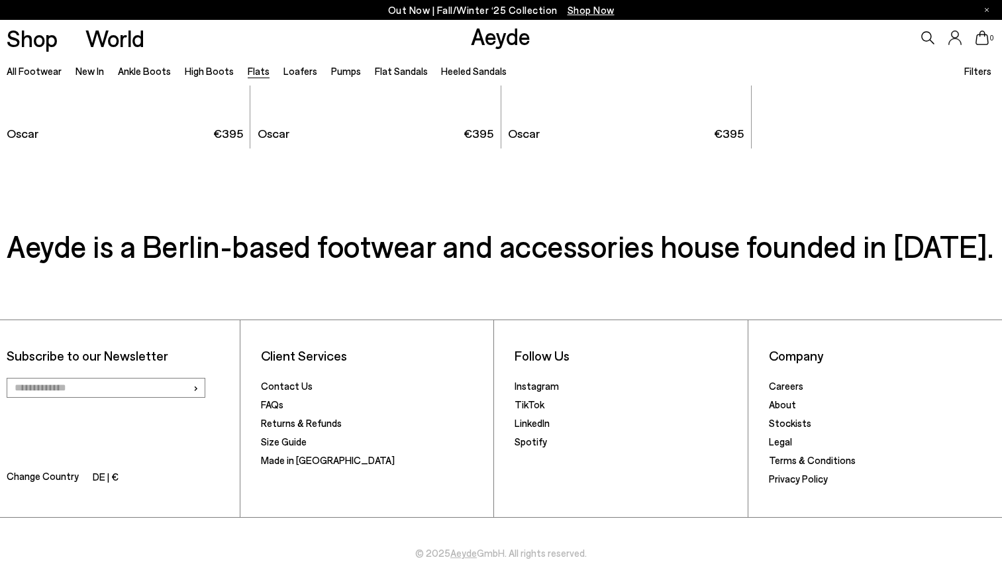
scroll to position [7503, 0]
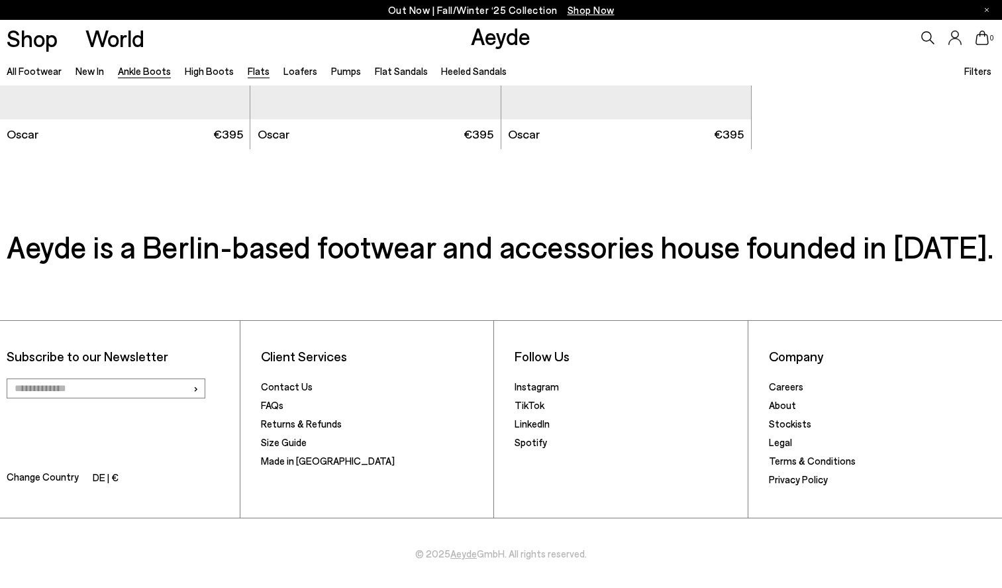
click at [149, 72] on link "Ankle Boots" at bounding box center [144, 71] width 53 height 12
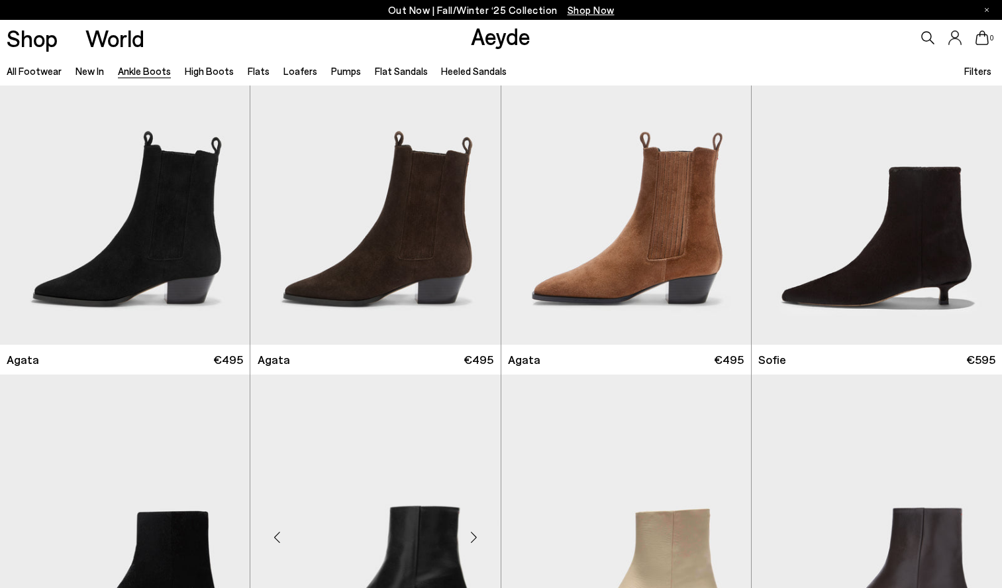
scroll to position [745, 0]
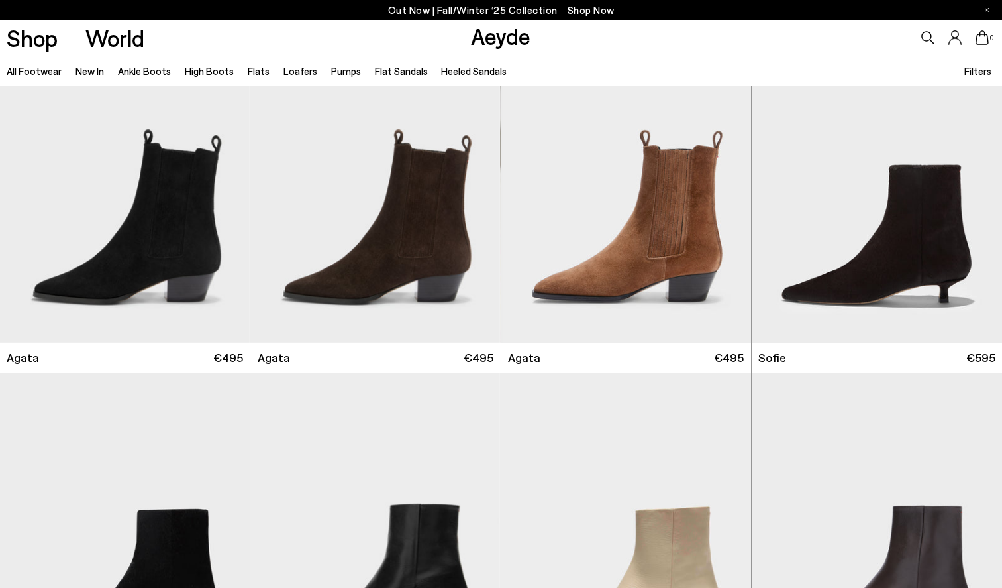
click at [87, 74] on link "New In" at bounding box center [90, 71] width 28 height 12
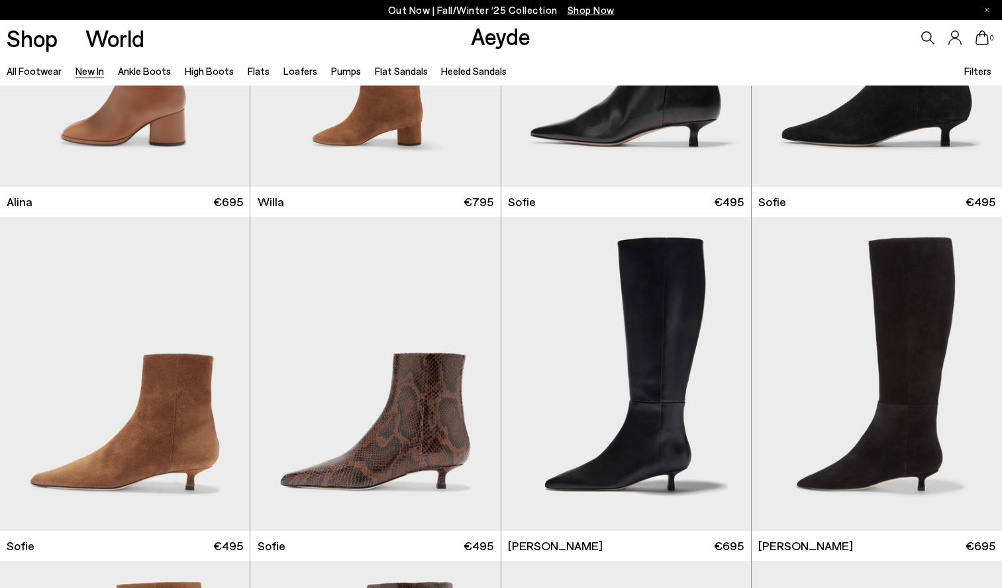
scroll to position [4429, 0]
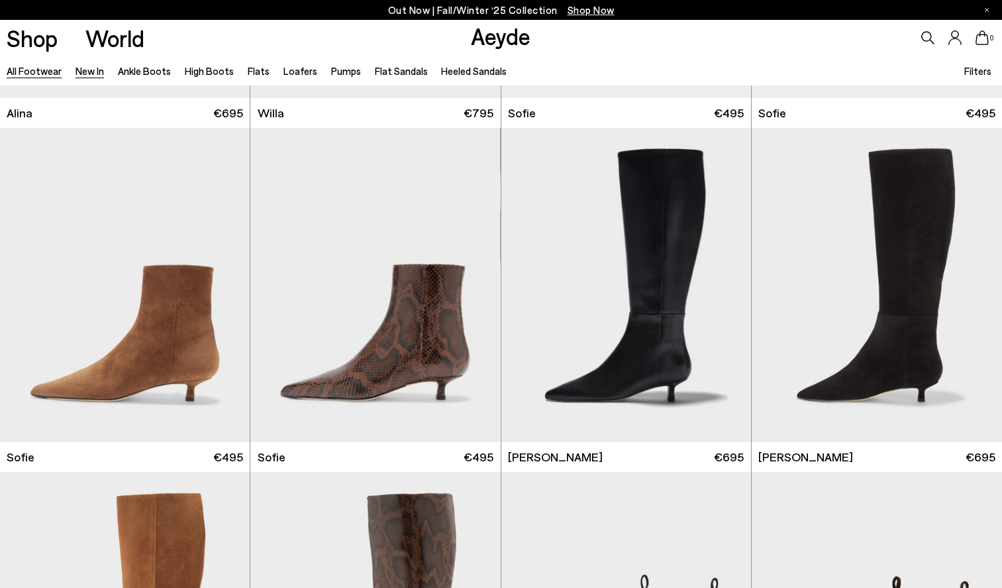
click at [34, 72] on link "All Footwear" at bounding box center [34, 71] width 55 height 12
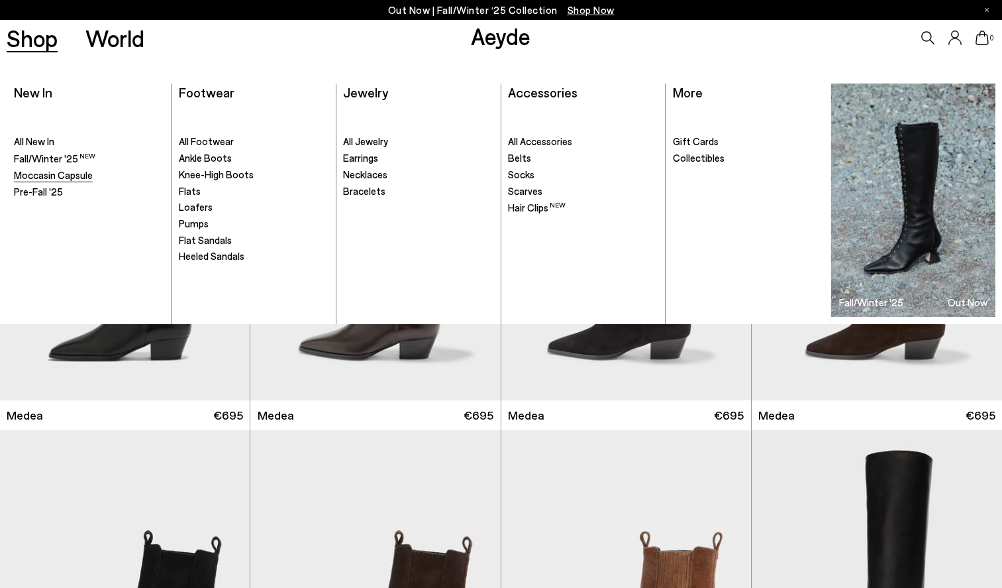
click at [68, 174] on span "Moccasin Capsule" at bounding box center [53, 175] width 79 height 12
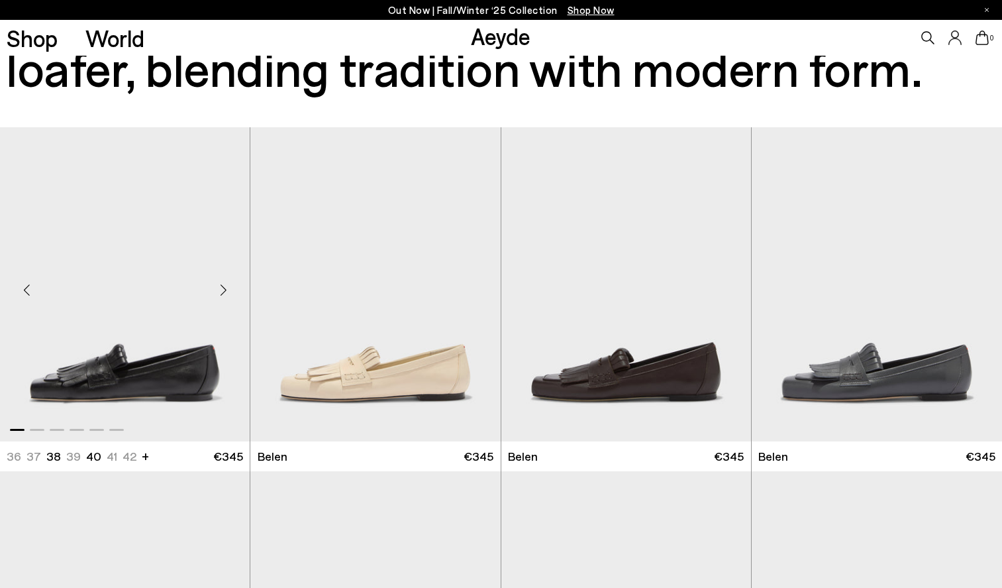
scroll to position [168, 0]
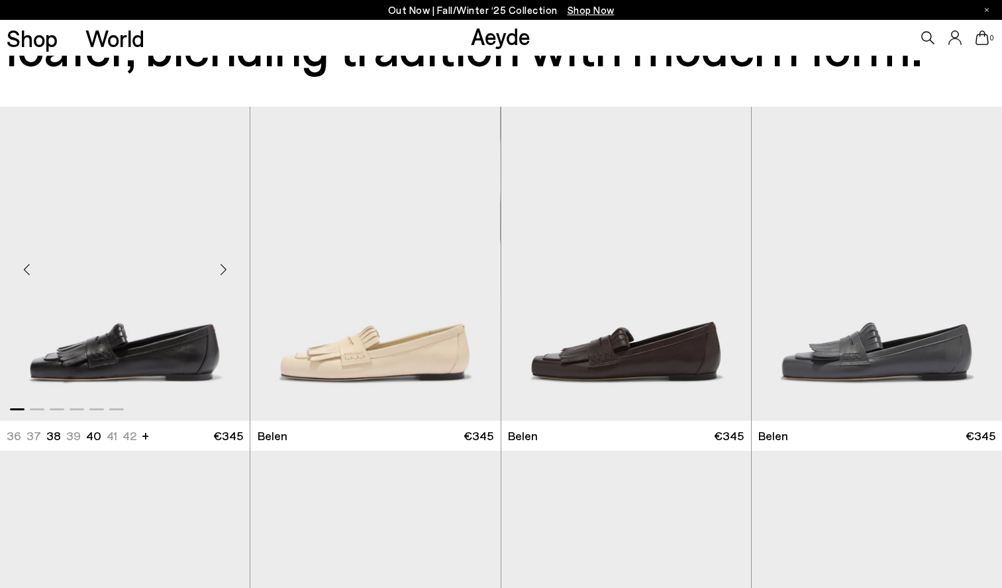
click at [226, 276] on div "Next slide" at bounding box center [223, 269] width 40 height 40
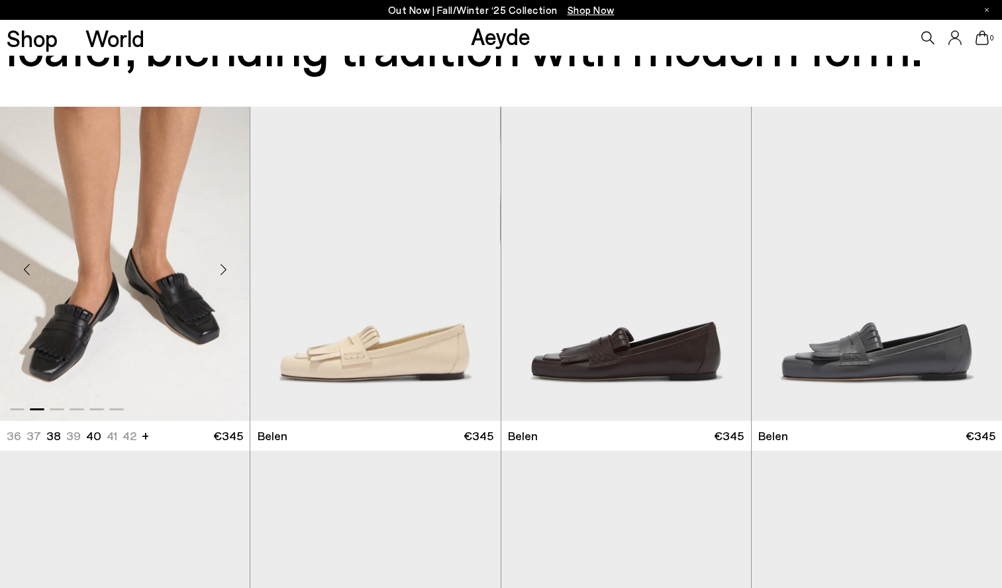
click at [226, 276] on div "Next slide" at bounding box center [223, 269] width 40 height 40
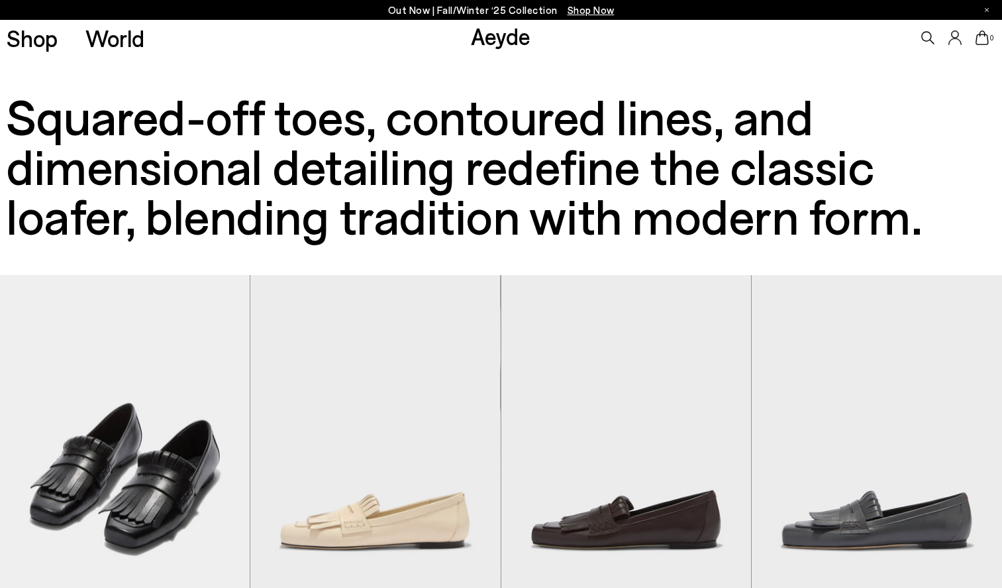
scroll to position [0, 0]
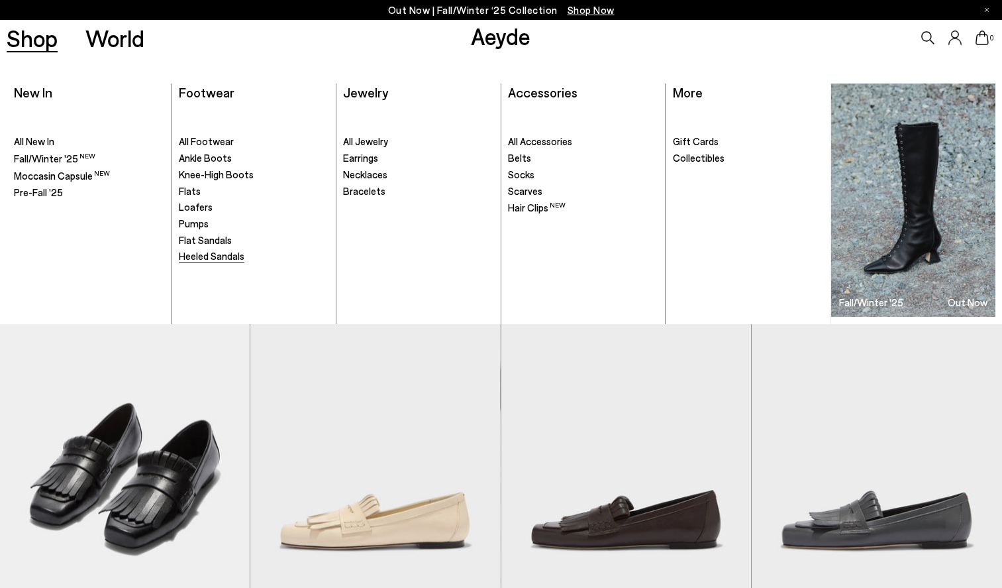
click at [213, 254] on span "Heeled Sandals" at bounding box center [212, 256] width 66 height 12
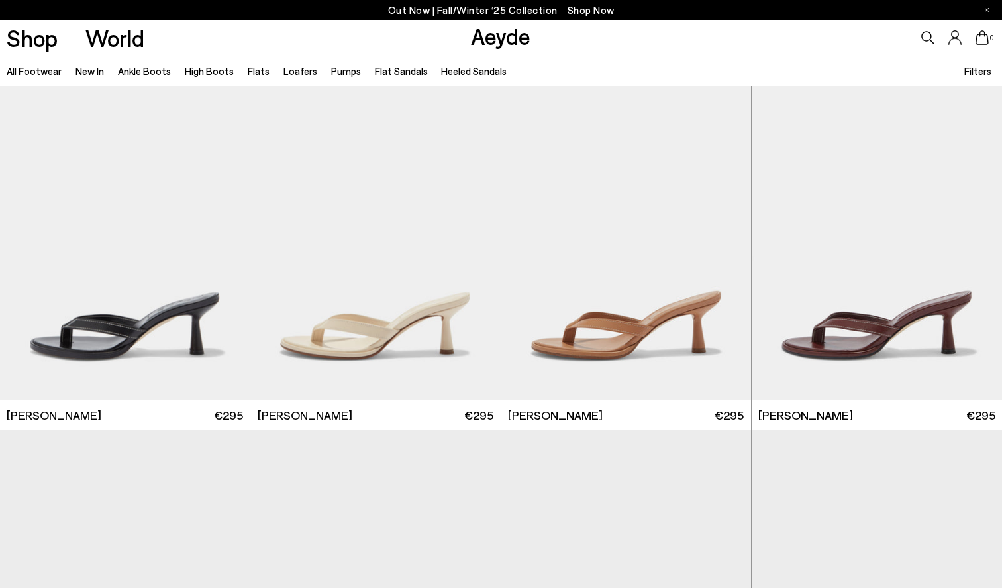
click at [340, 74] on link "Pumps" at bounding box center [346, 71] width 30 height 12
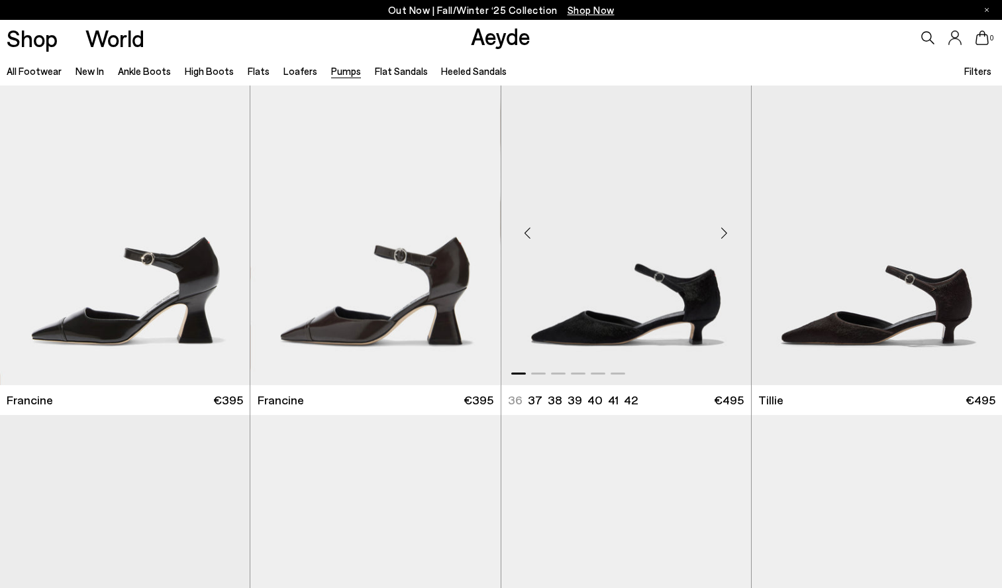
scroll to position [15, 0]
click at [692, 313] on img "1 / 6" at bounding box center [626, 227] width 250 height 314
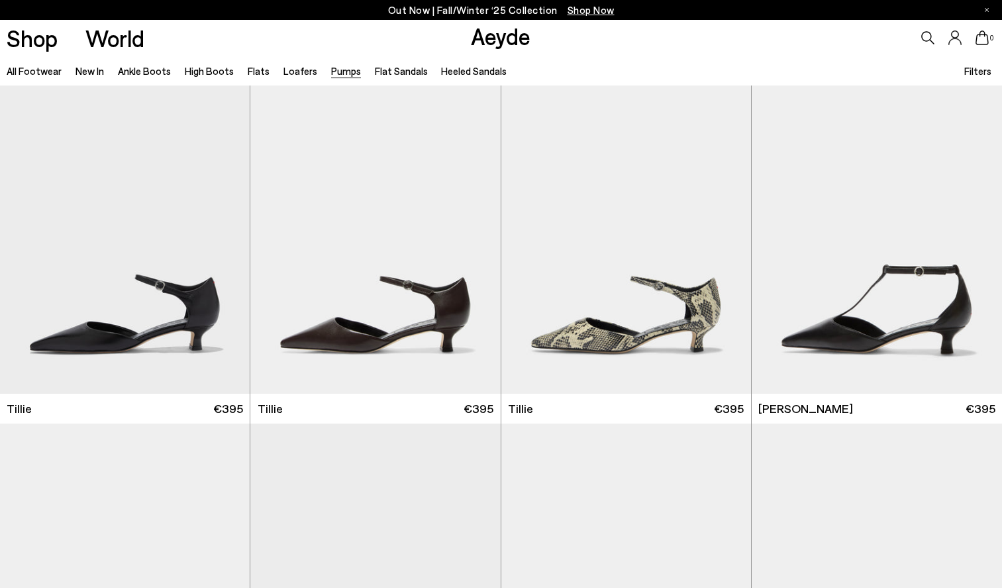
scroll to position [356, 0]
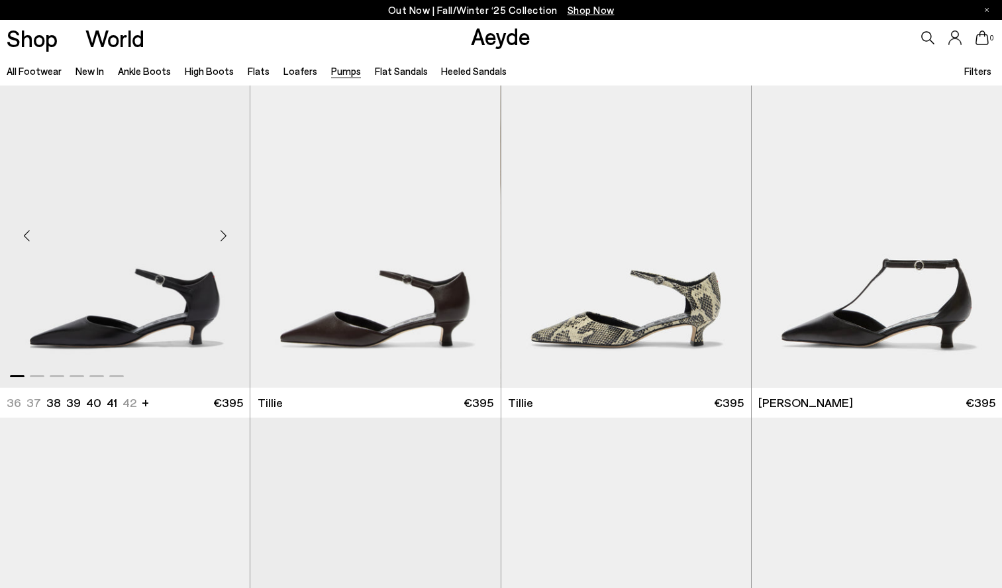
click at [199, 311] on img "1 / 6" at bounding box center [125, 231] width 250 height 314
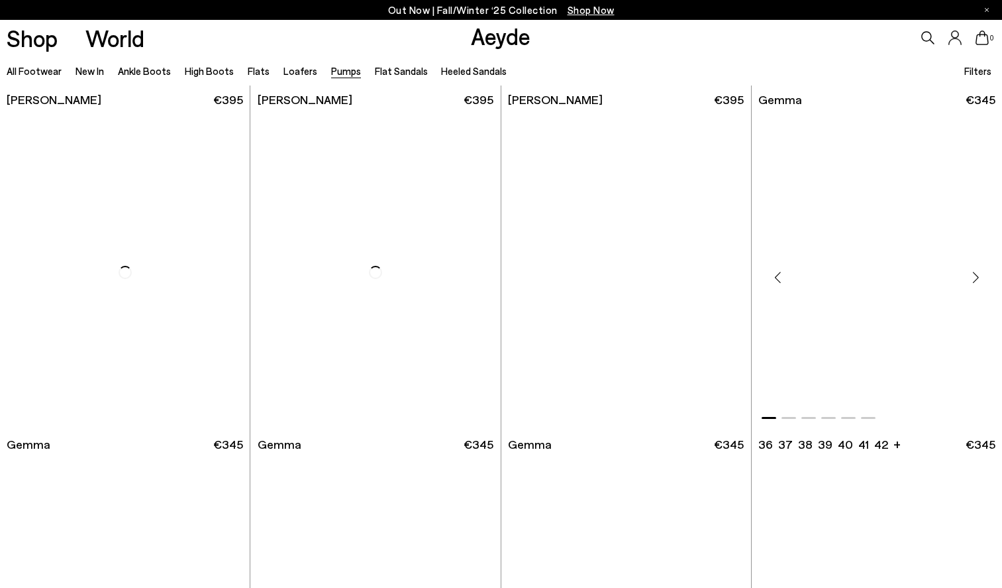
scroll to position [3758, 0]
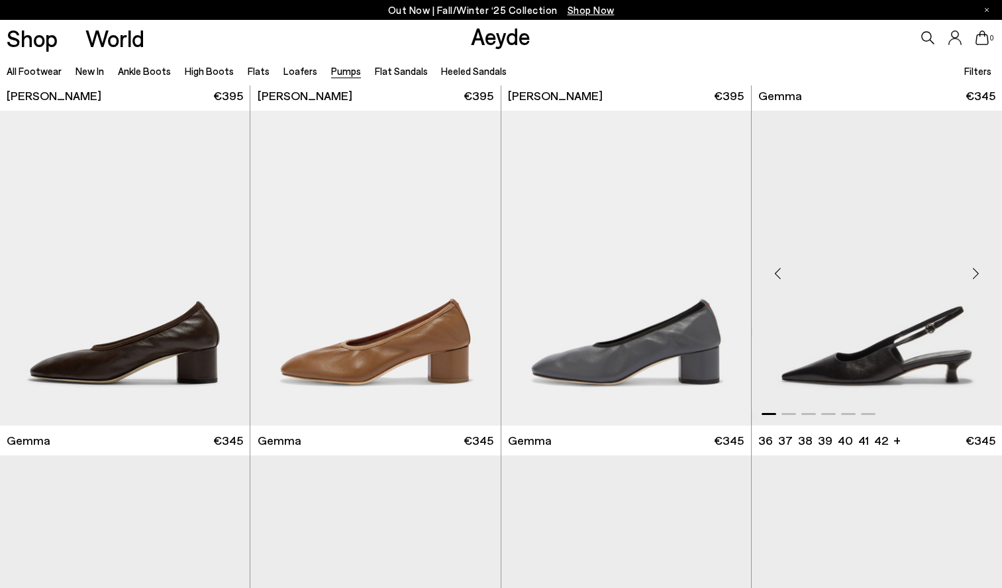
click at [907, 340] on img "1 / 6" at bounding box center [877, 268] width 250 height 314
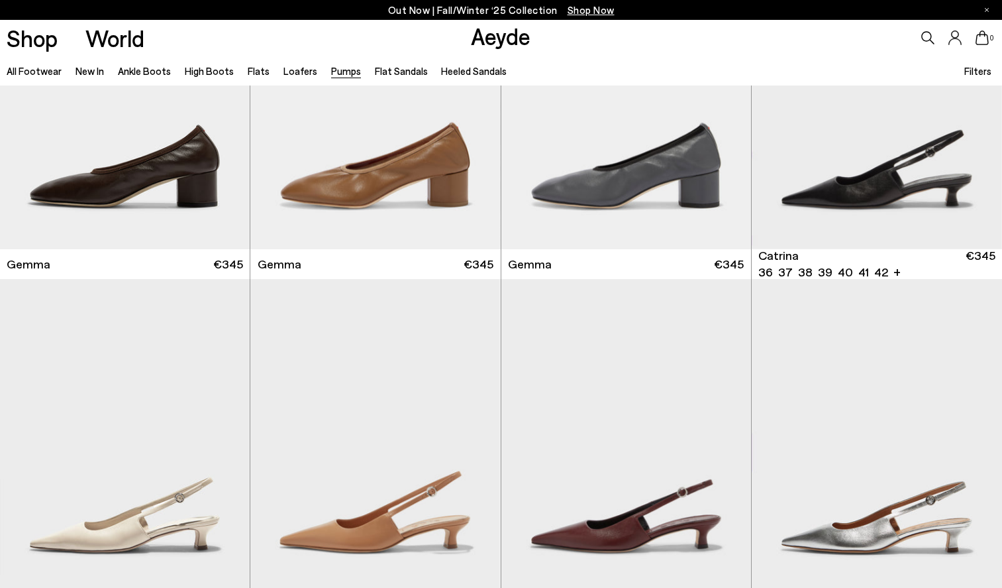
scroll to position [3910, 0]
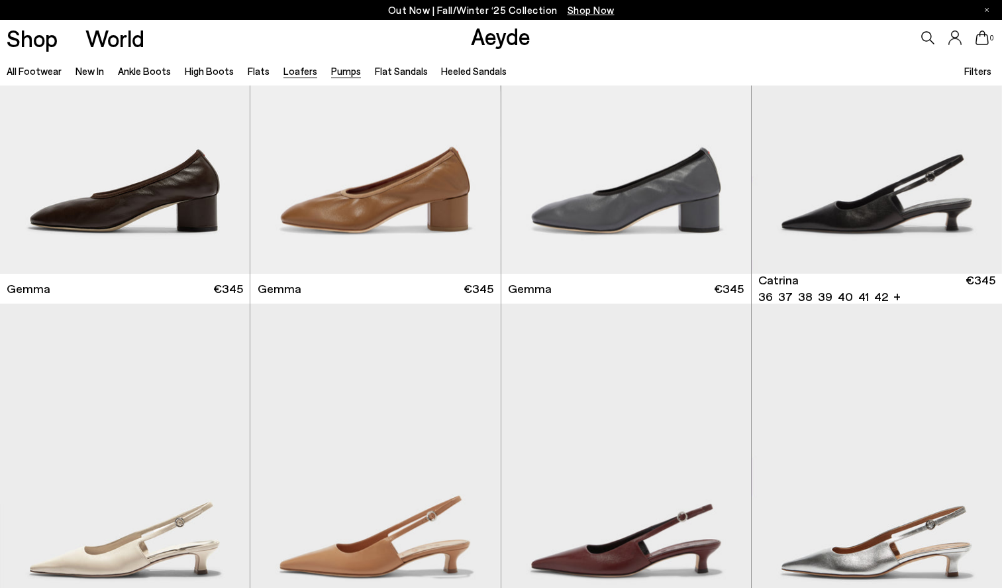
click at [289, 75] on link "Loafers" at bounding box center [300, 71] width 34 height 12
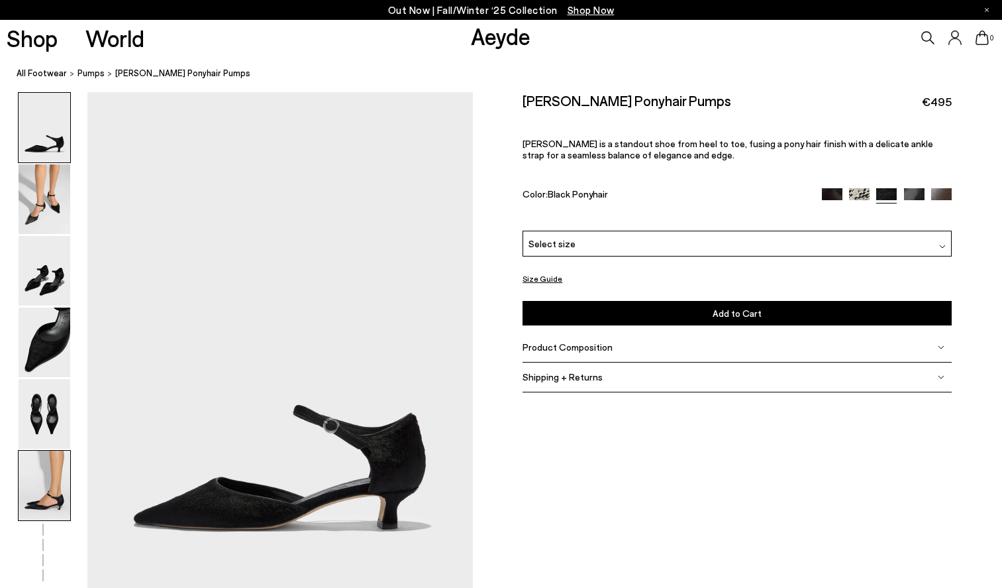
click at [41, 497] on img at bounding box center [45, 485] width 52 height 70
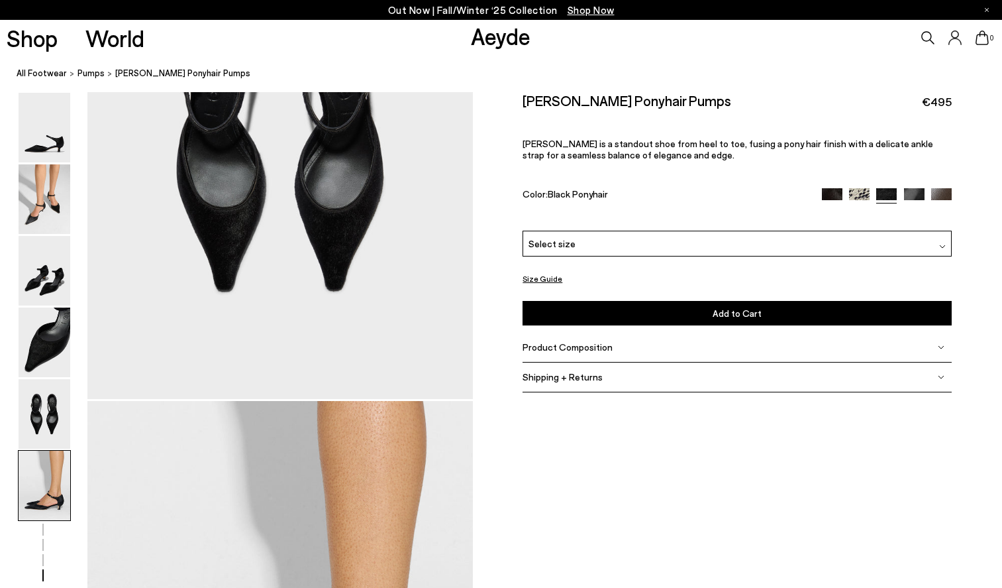
scroll to position [2670, 0]
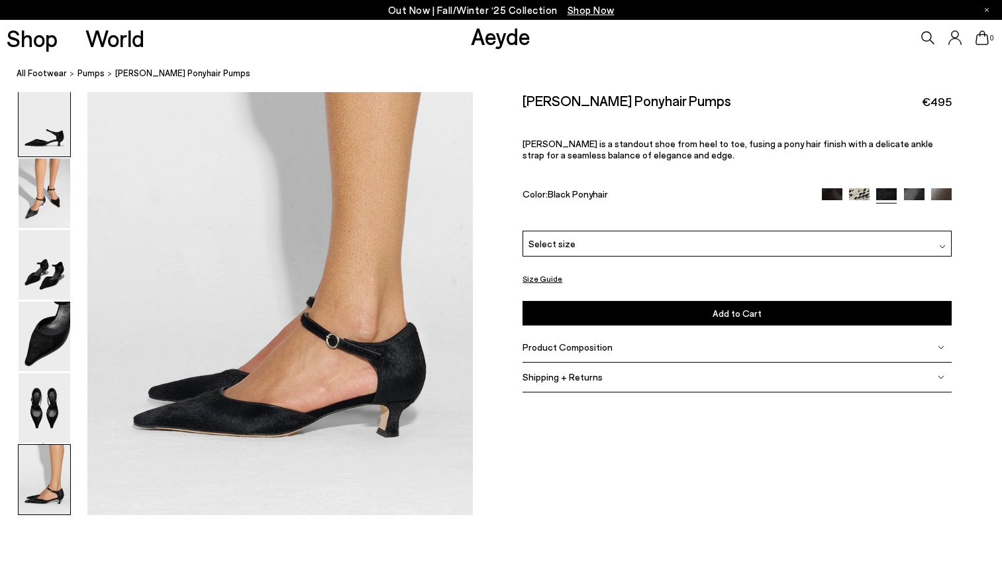
click at [54, 143] on img at bounding box center [45, 122] width 52 height 70
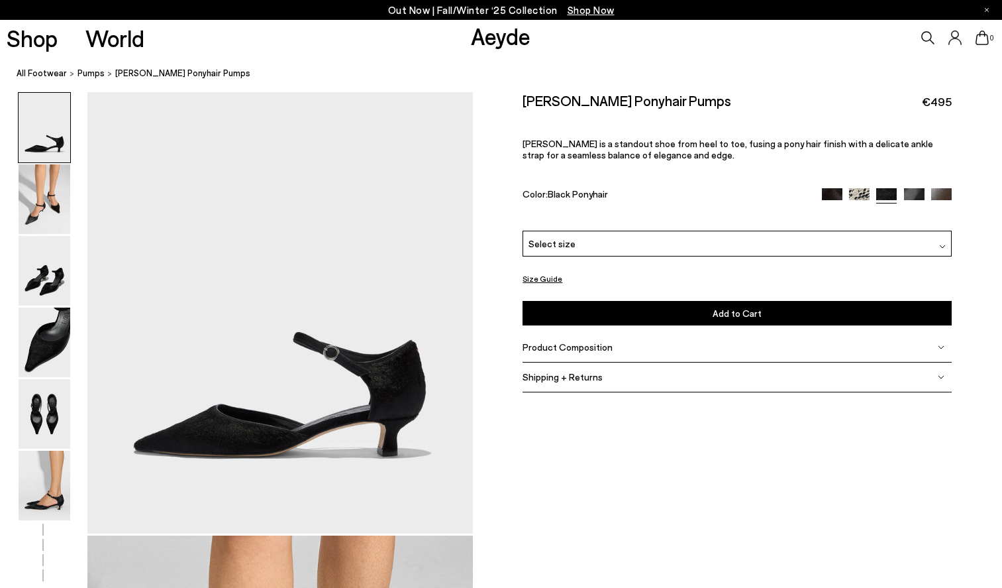
scroll to position [83, 0]
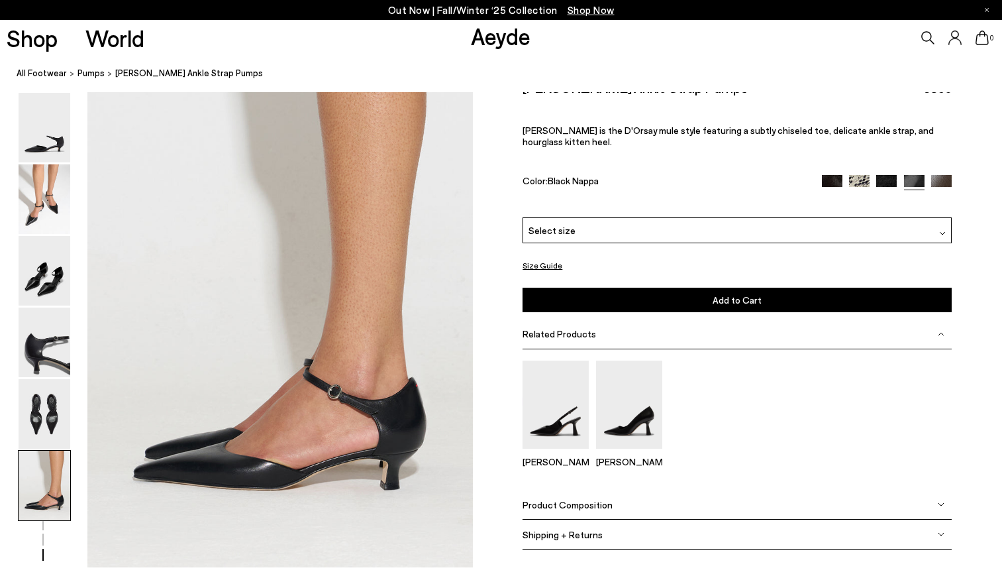
scroll to position [2692, 0]
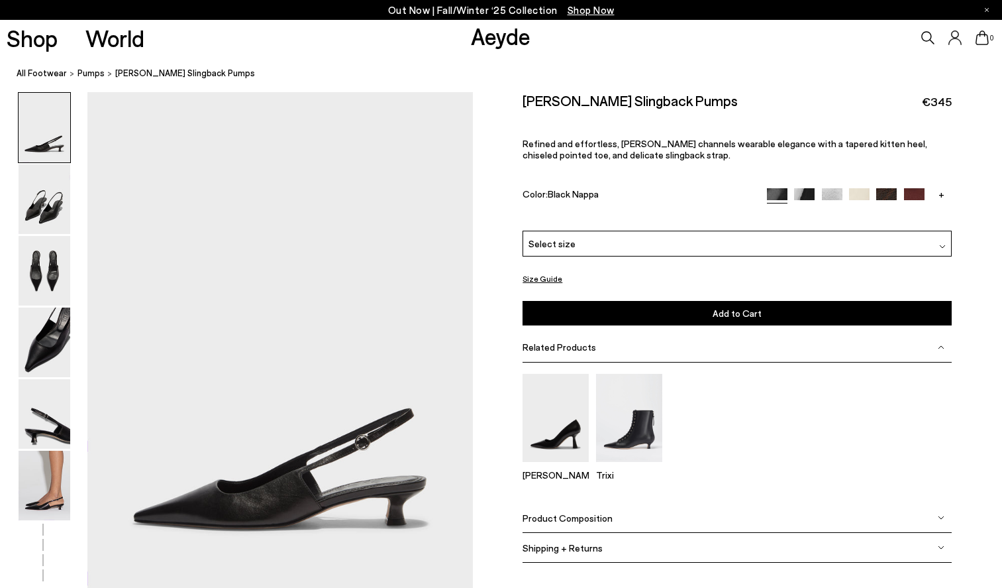
click at [807, 195] on img at bounding box center [804, 198] width 21 height 21
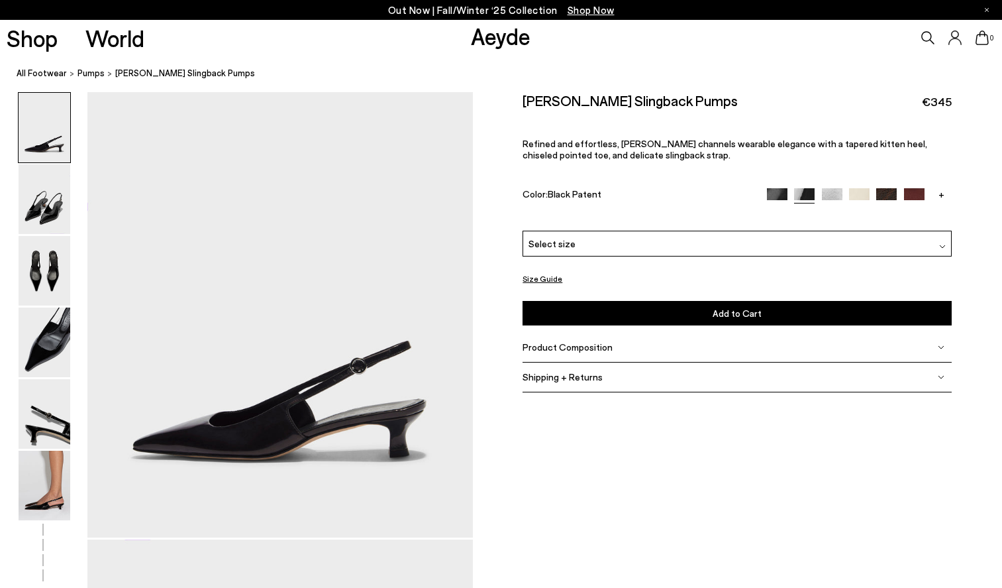
scroll to position [70, 0]
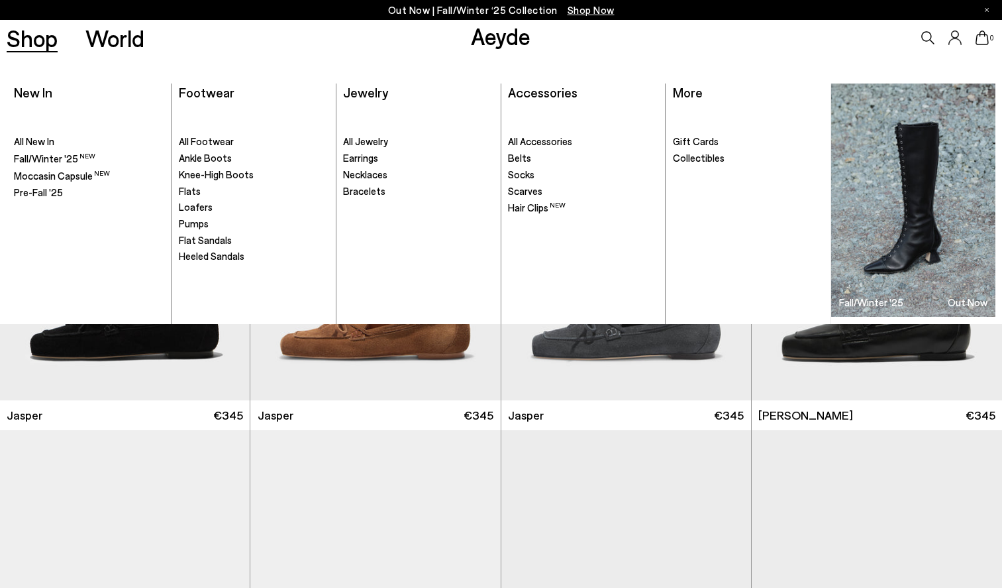
click at [44, 38] on link "Shop" at bounding box center [32, 37] width 51 height 23
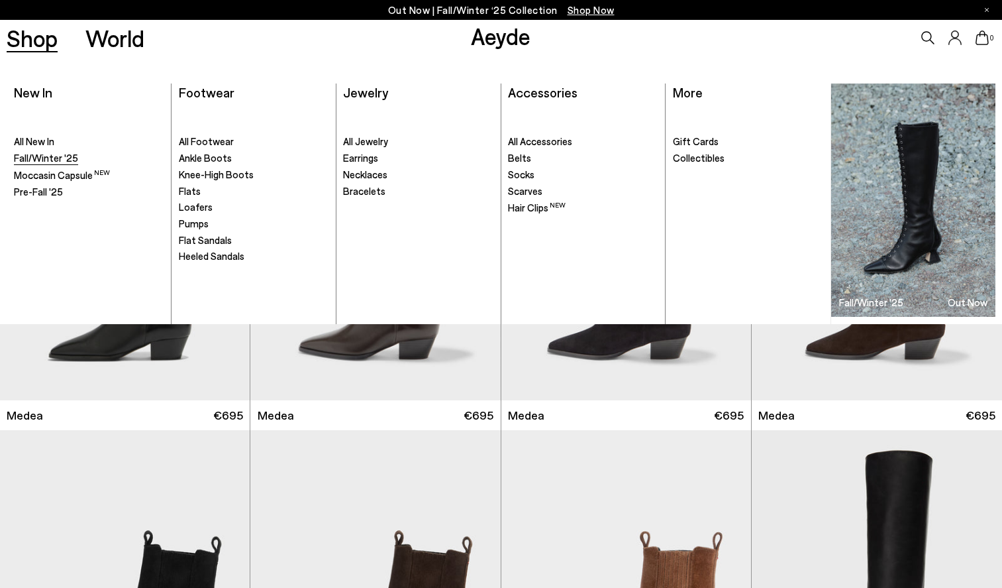
click at [48, 157] on span "Fall/Winter '25" at bounding box center [46, 158] width 64 height 12
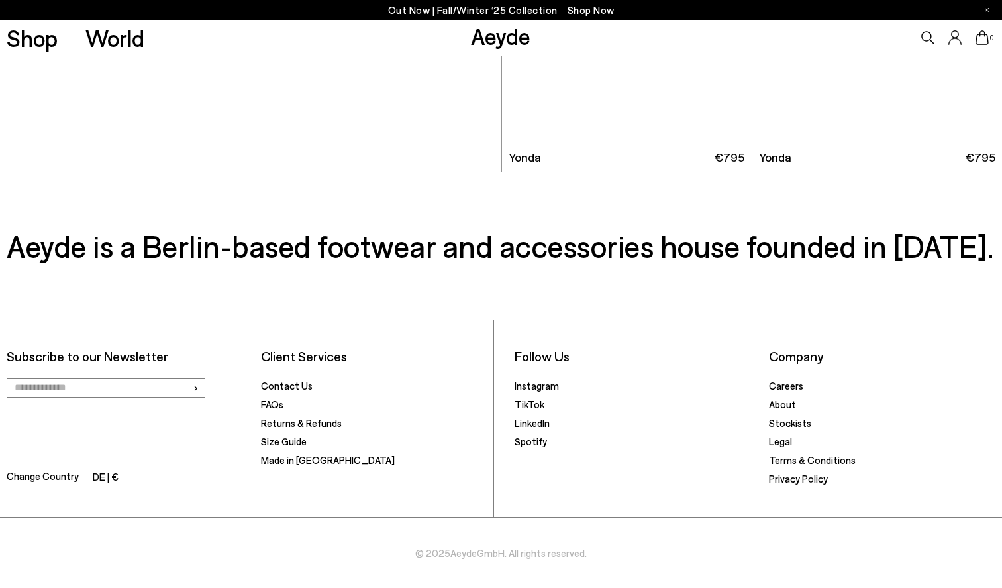
scroll to position [6982, 0]
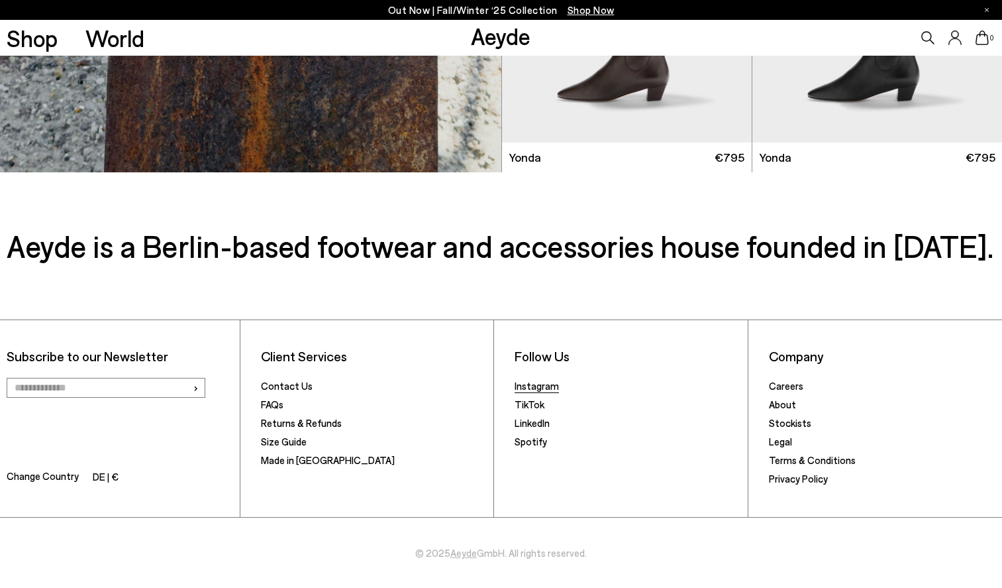
click at [544, 385] on link "Instagram" at bounding box center [537, 386] width 44 height 12
